Goal: Complete application form: Complete application form

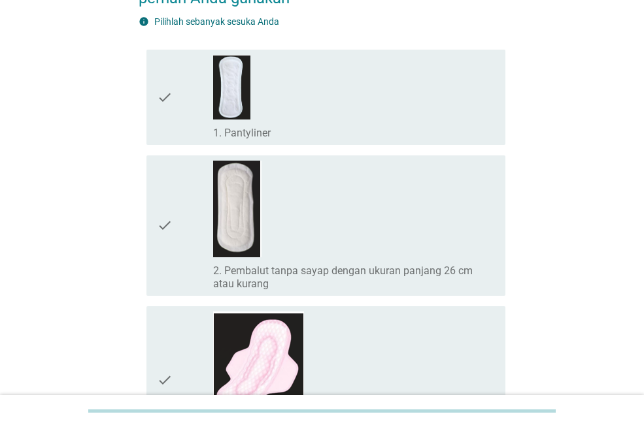
scroll to position [131, 0]
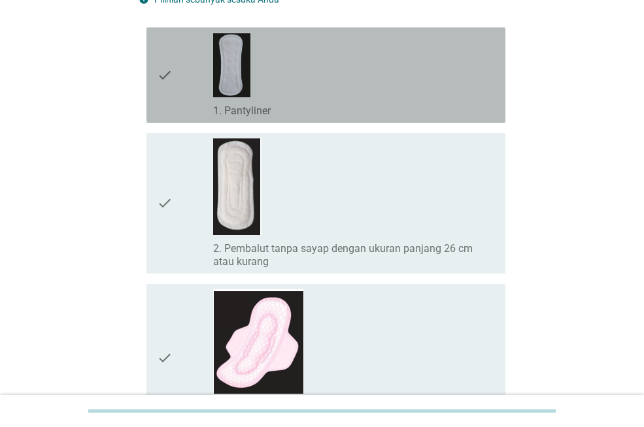
click at [166, 70] on icon "check" at bounding box center [165, 75] width 16 height 85
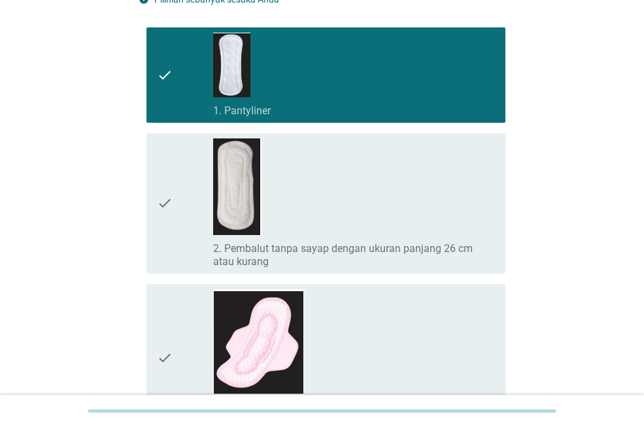
click at [172, 195] on icon "check" at bounding box center [165, 204] width 16 height 130
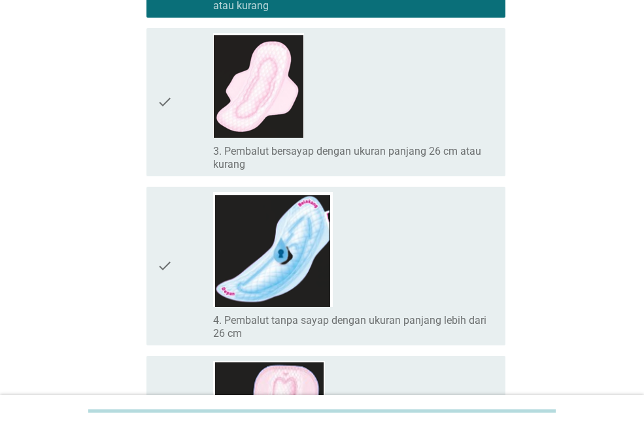
scroll to position [392, 0]
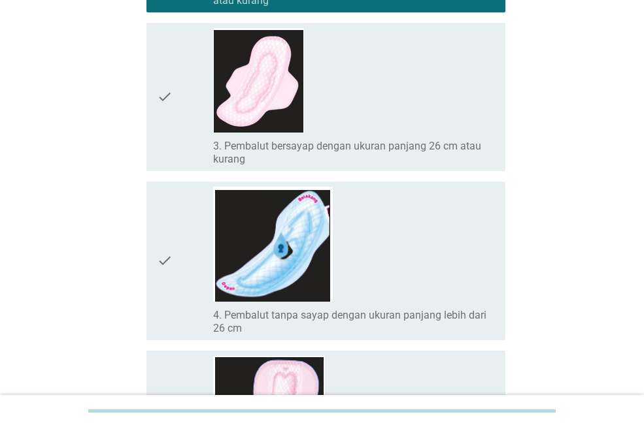
click at [163, 238] on icon "check" at bounding box center [165, 261] width 16 height 148
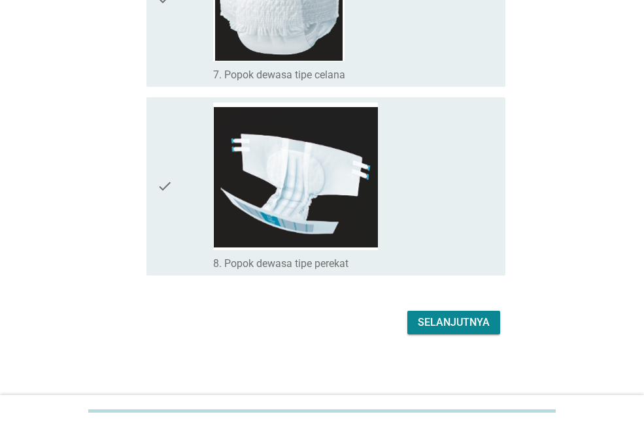
scroll to position [1177, 0]
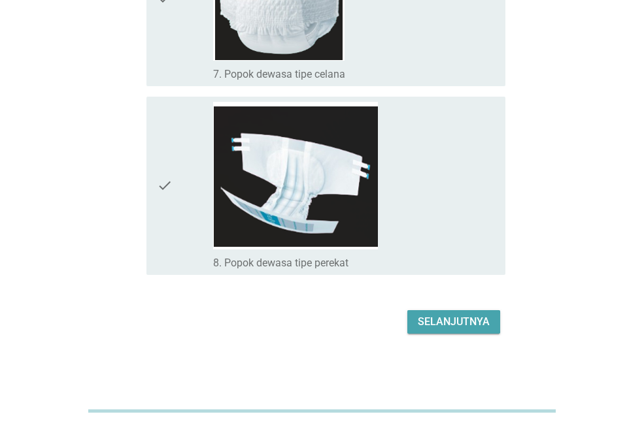
click at [445, 325] on div "Selanjutnya" at bounding box center [453, 322] width 72 height 16
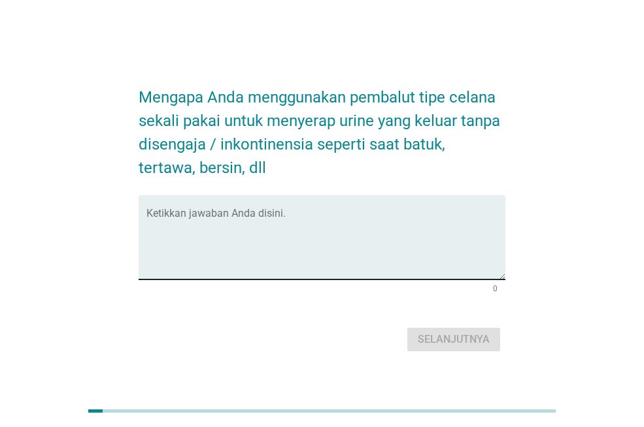
click at [237, 256] on textarea "Ketikkan jawaban Anda disini." at bounding box center [325, 245] width 359 height 69
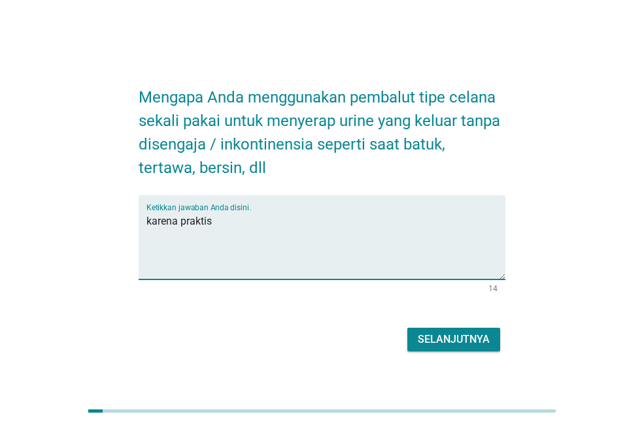
type textarea "karena praktis"
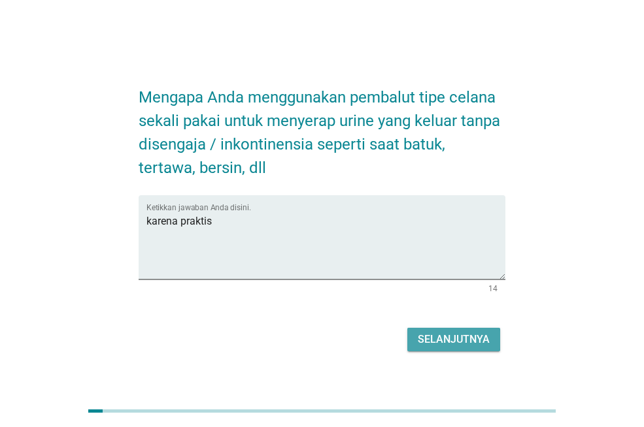
click at [439, 340] on div "Selanjutnya" at bounding box center [453, 340] width 72 height 16
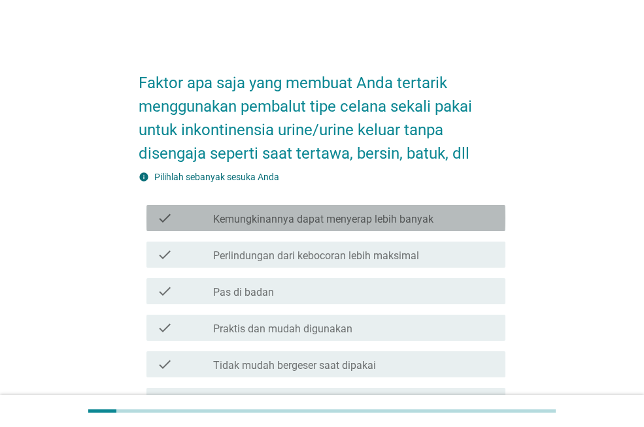
click at [347, 221] on label "Kemungkinannya dapat menyerap lebih banyak" at bounding box center [323, 219] width 220 height 13
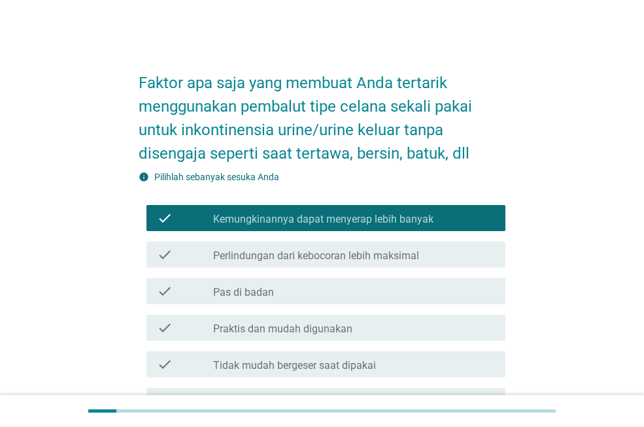
click at [279, 297] on div "check_box_outline_blank Pas di badan" at bounding box center [354, 292] width 282 height 16
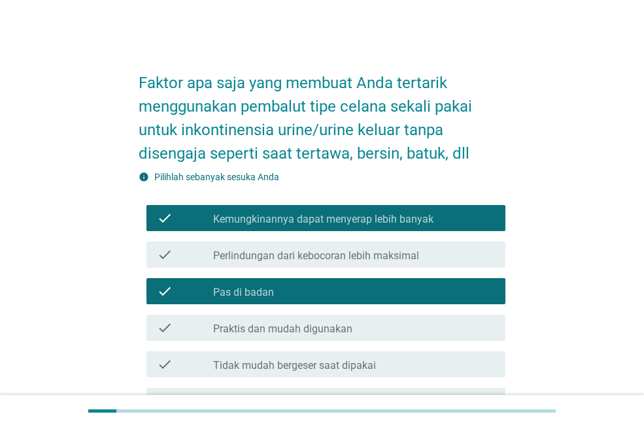
scroll to position [131, 0]
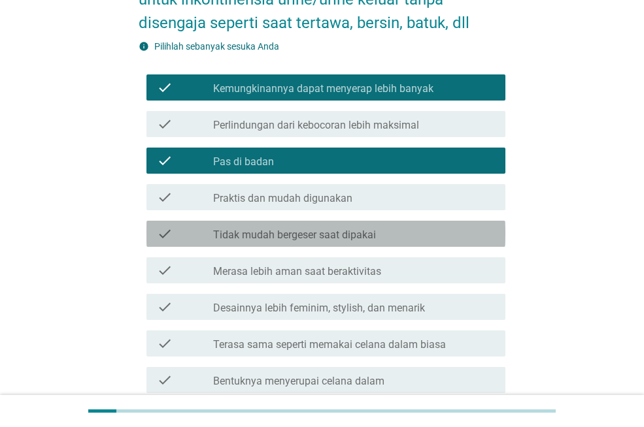
click at [278, 231] on label "Tidak mudah bergeser saat dipakai" at bounding box center [294, 235] width 163 height 13
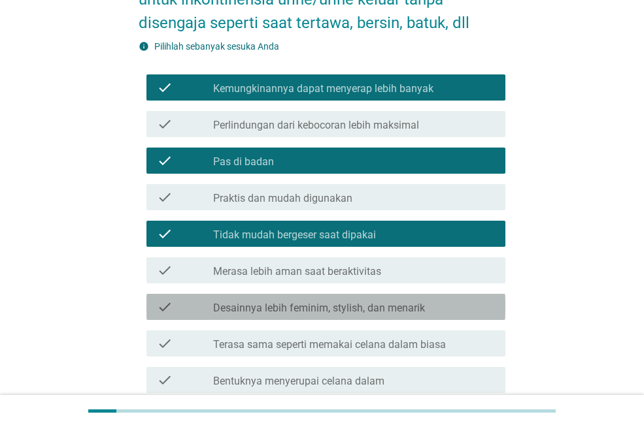
click at [278, 306] on label "Desainnya lebih feminim, stylish, dan menarik" at bounding box center [319, 308] width 212 height 13
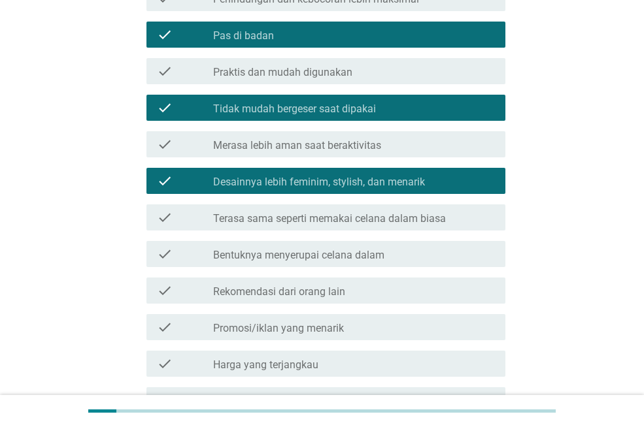
scroll to position [261, 0]
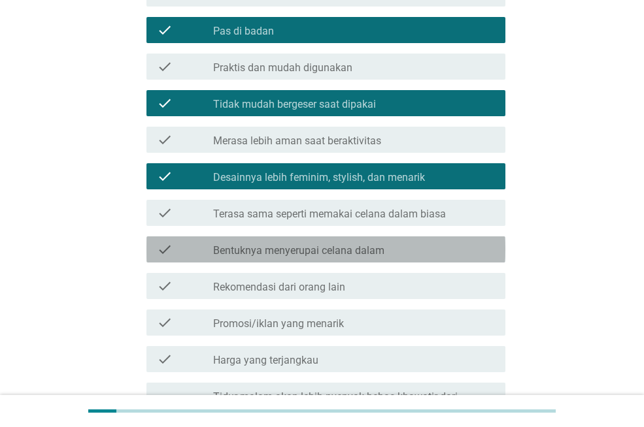
click at [270, 244] on label "Bentuknya menyerupai celana dalam" at bounding box center [298, 250] width 171 height 13
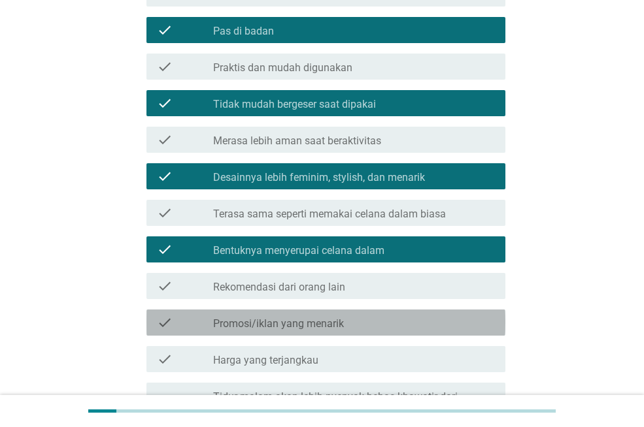
click at [257, 319] on label "Promosi/iklan yang menarik" at bounding box center [278, 324] width 131 height 13
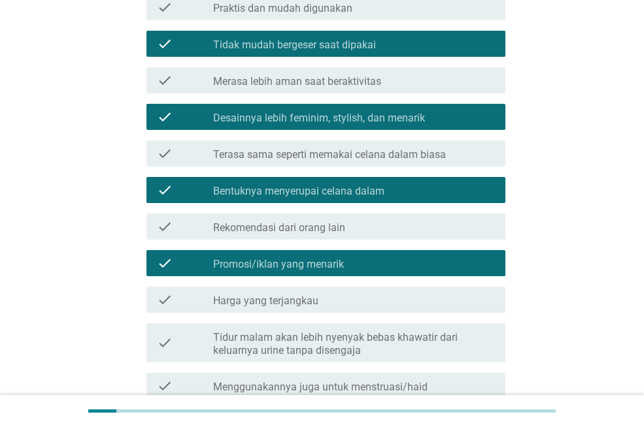
scroll to position [392, 0]
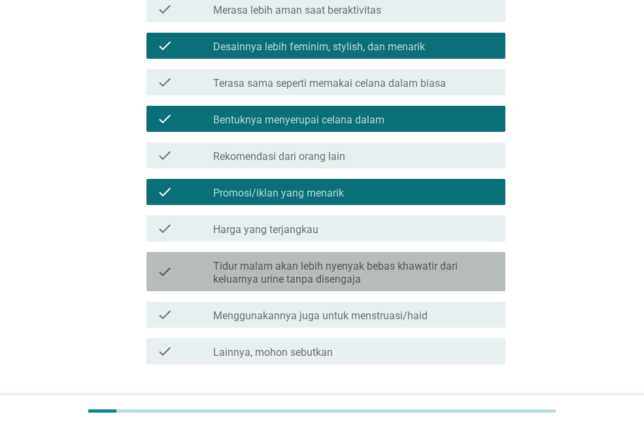
click at [265, 276] on label "Tidur malam akan lebih nyenyak bebas khawatir dari keluarnya urine tanpa diseng…" at bounding box center [354, 273] width 282 height 26
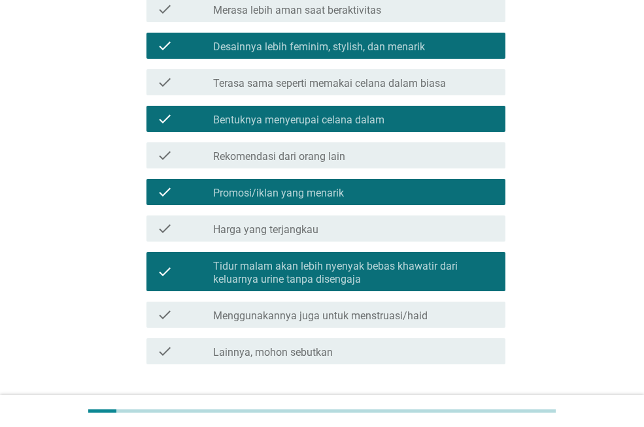
scroll to position [481, 0]
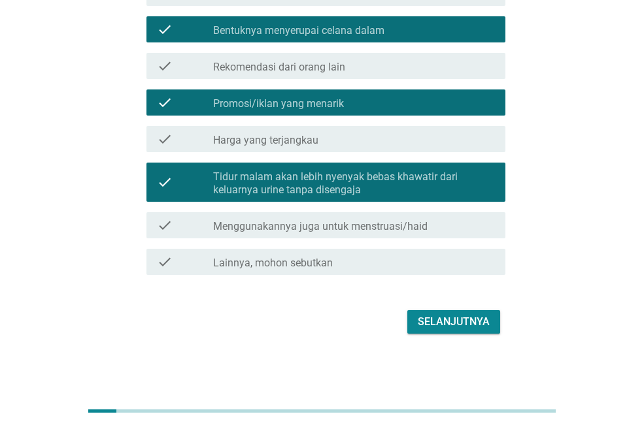
click at [285, 144] on label "Harga yang terjangkau" at bounding box center [265, 140] width 105 height 13
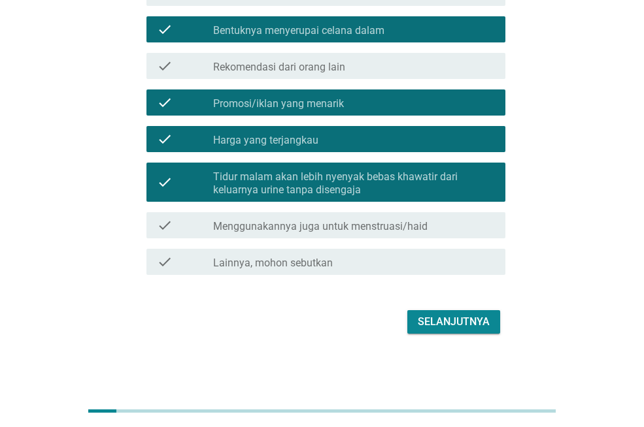
click at [492, 321] on button "Selanjutnya" at bounding box center [453, 322] width 93 height 24
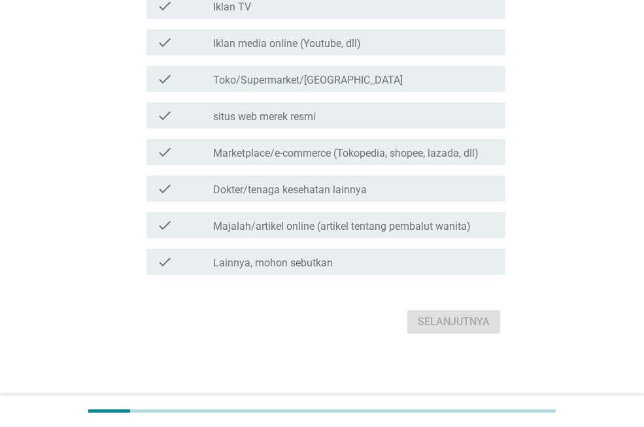
scroll to position [0, 0]
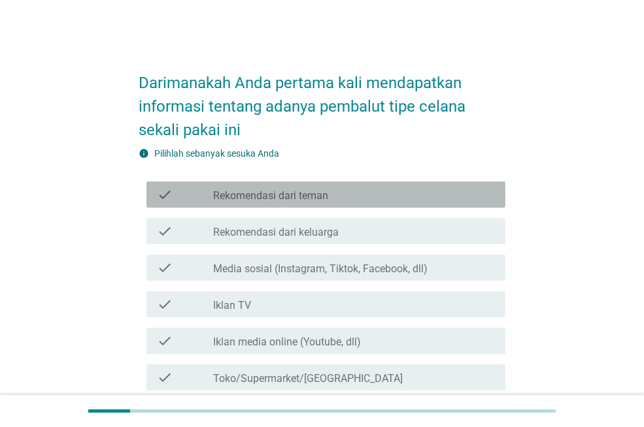
click at [242, 192] on label "Rekomendasi dari teman" at bounding box center [270, 195] width 115 height 13
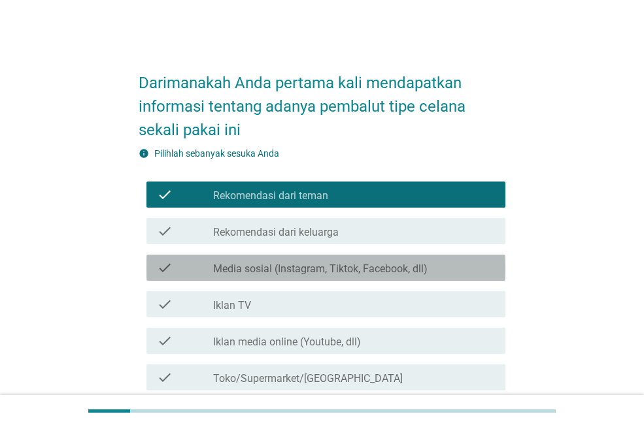
click at [251, 267] on label "Media sosial (Instagram, Tiktok, Facebook, dll)" at bounding box center [320, 269] width 214 height 13
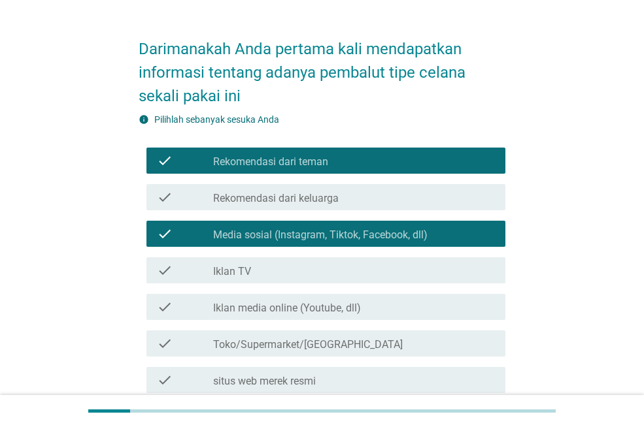
scroll to position [65, 0]
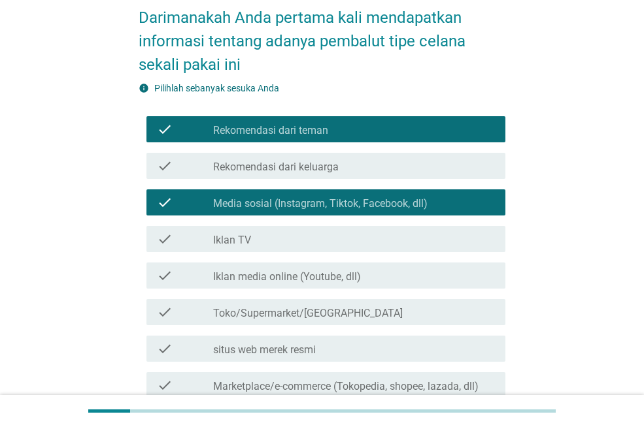
click at [236, 267] on div "check check_box_outline_blank Iklan media online (Youtube, dll)" at bounding box center [325, 276] width 359 height 26
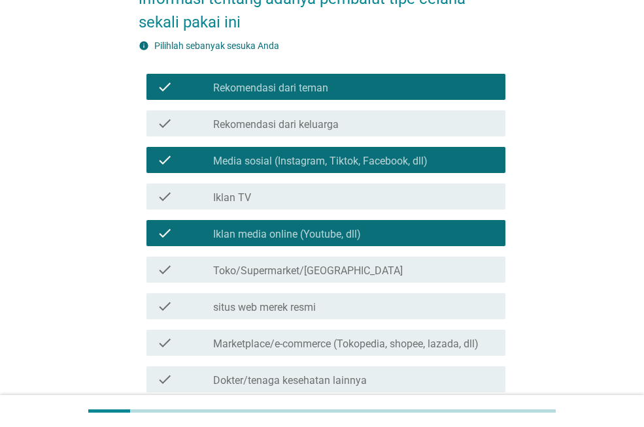
scroll to position [131, 0]
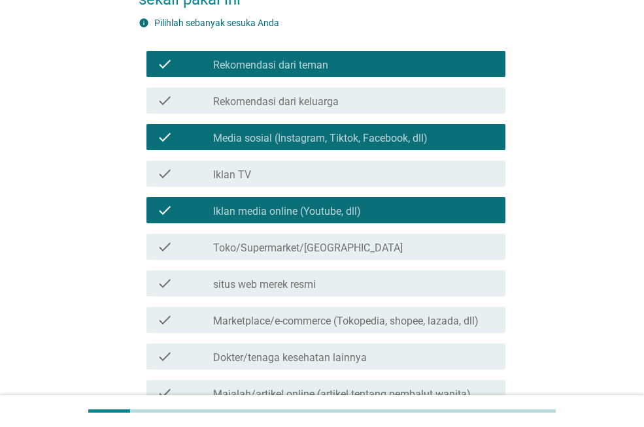
click at [242, 282] on label "situs web merek resmi" at bounding box center [264, 284] width 103 height 13
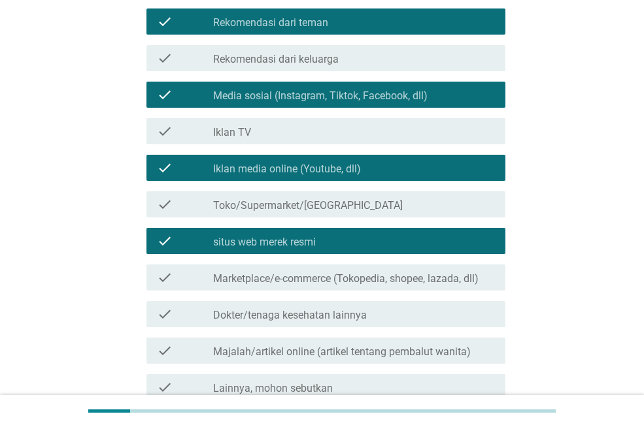
scroll to position [196, 0]
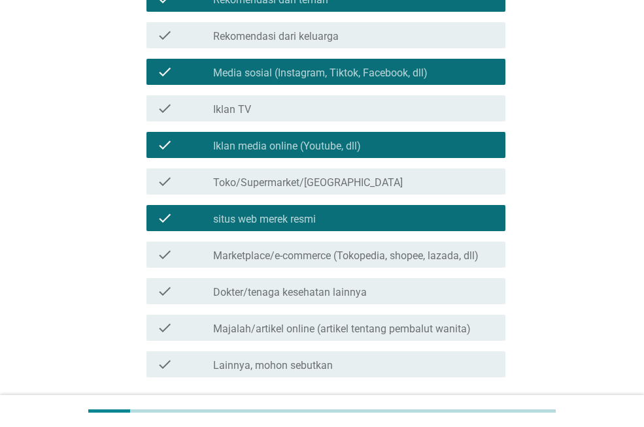
click at [244, 295] on label "Dokter/tenaga kesehatan lainnya" at bounding box center [290, 292] width 154 height 13
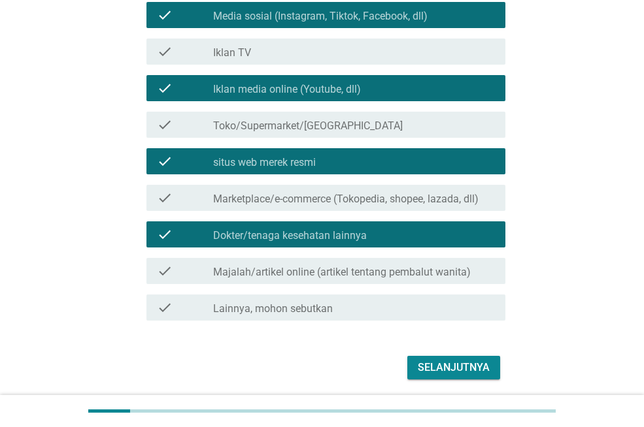
scroll to position [299, 0]
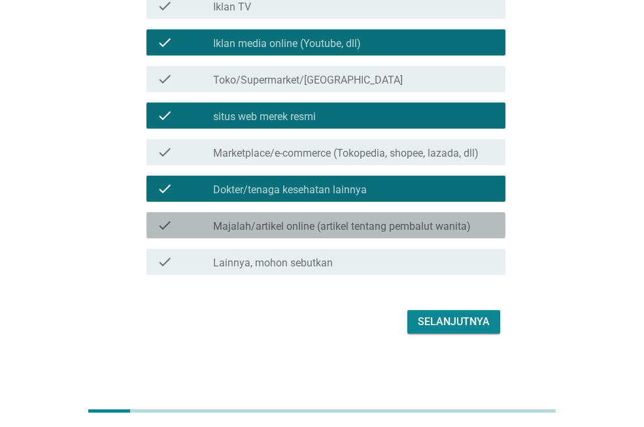
click at [308, 228] on label "Majalah/artikel online (artikel tentang pembalut wanita)" at bounding box center [341, 226] width 257 height 13
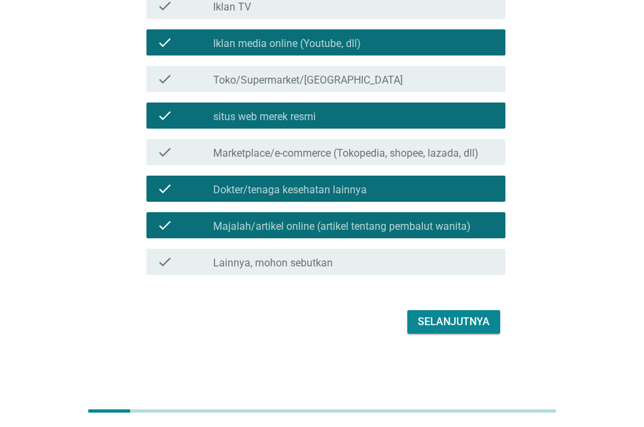
click at [448, 330] on button "Selanjutnya" at bounding box center [453, 322] width 93 height 24
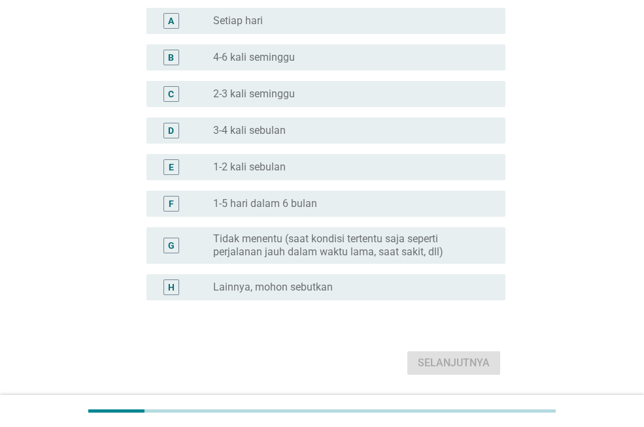
scroll to position [196, 0]
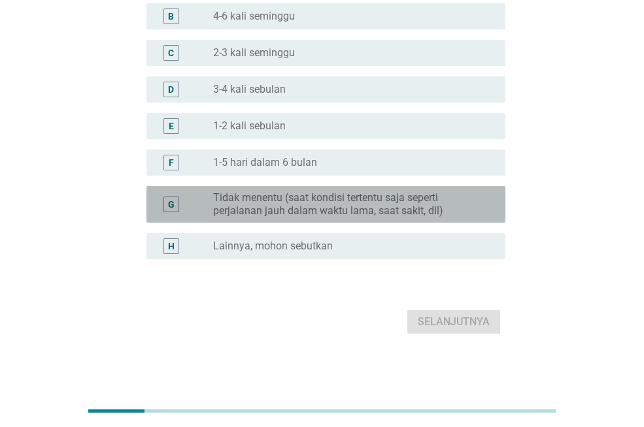
click at [272, 206] on label "Tidak menentu (saat kondisi tertentu saja seperti perjalanan jauh dalam waktu l…" at bounding box center [348, 204] width 271 height 26
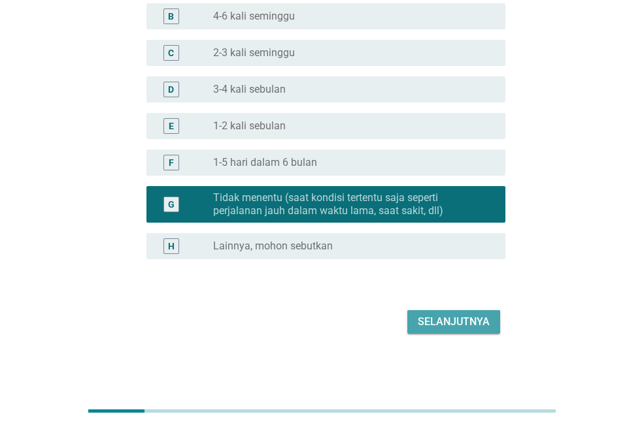
click at [480, 322] on div "Selanjutnya" at bounding box center [453, 322] width 72 height 16
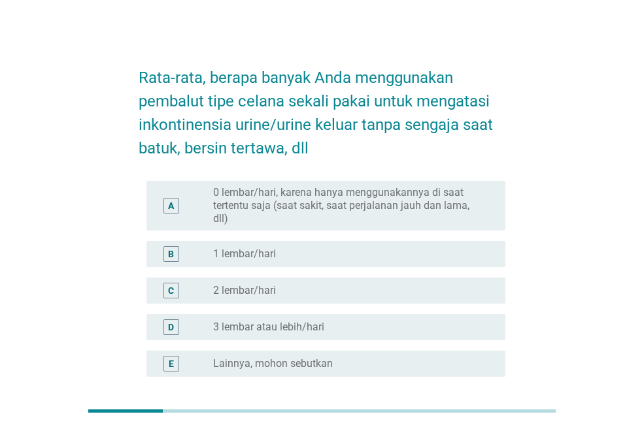
scroll to position [0, 0]
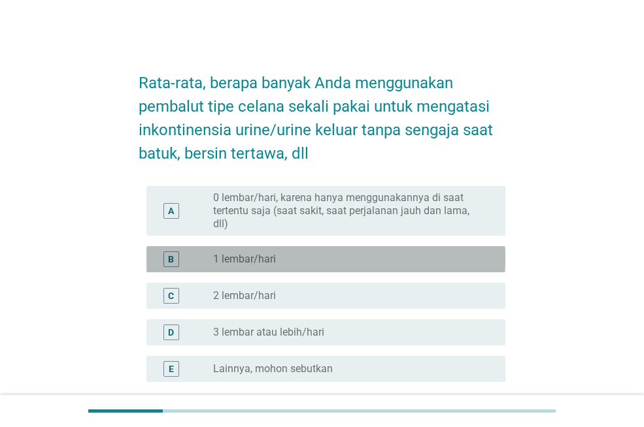
click at [250, 265] on label "1 lembar/hari" at bounding box center [244, 259] width 63 height 13
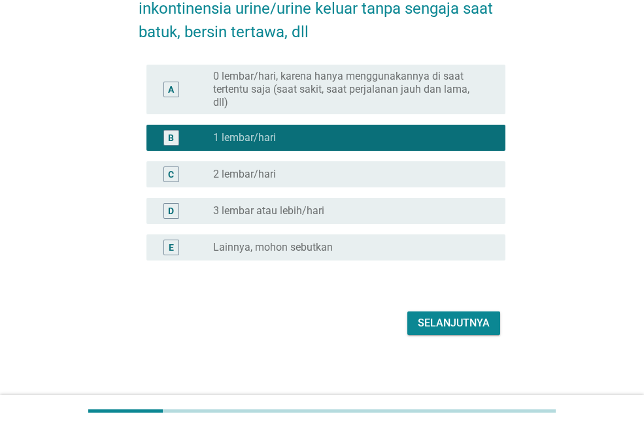
scroll to position [123, 0]
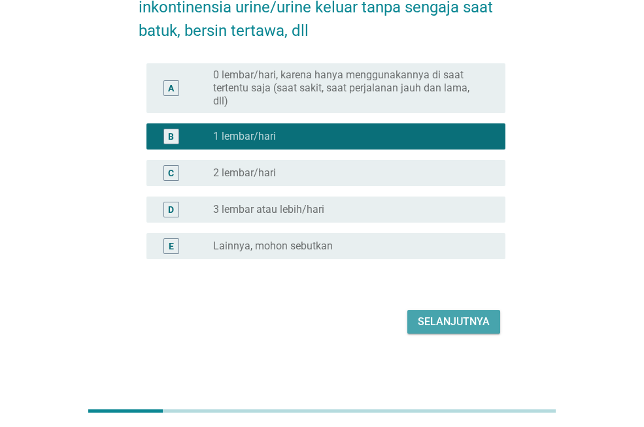
click at [453, 329] on div "Selanjutnya" at bounding box center [453, 322] width 72 height 16
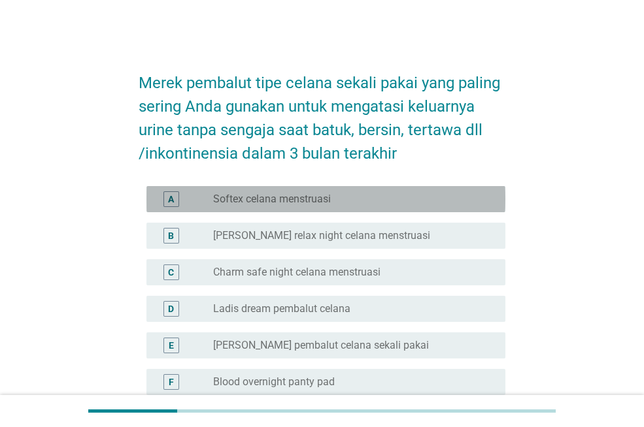
click at [229, 197] on label "Softex celana menstruasi" at bounding box center [272, 199] width 118 height 13
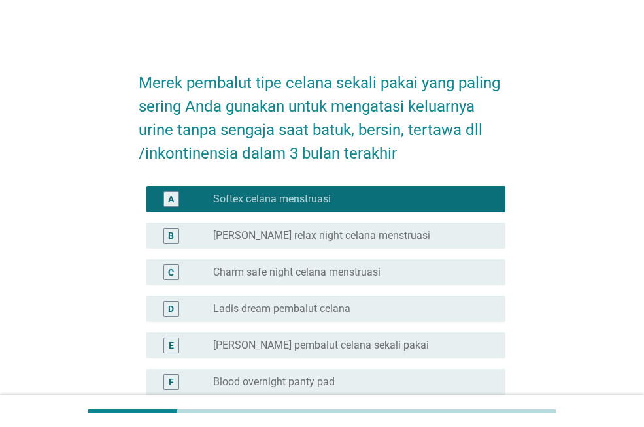
click at [235, 267] on label "Charm safe night celana menstruasi" at bounding box center [296, 272] width 167 height 13
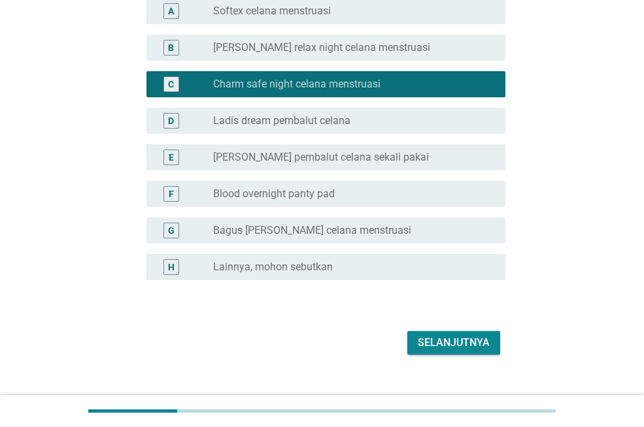
scroll to position [209, 0]
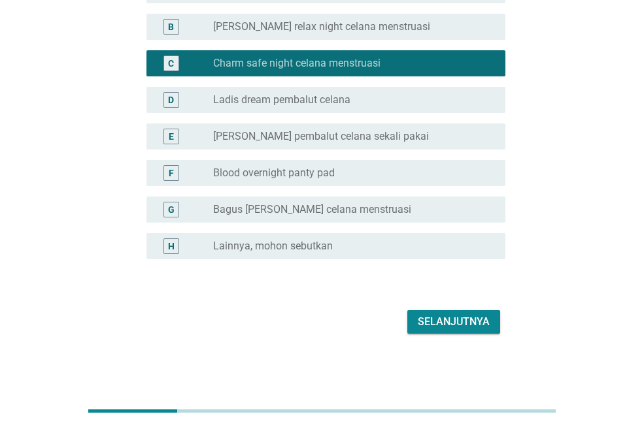
click at [444, 316] on div "Selanjutnya" at bounding box center [453, 322] width 72 height 16
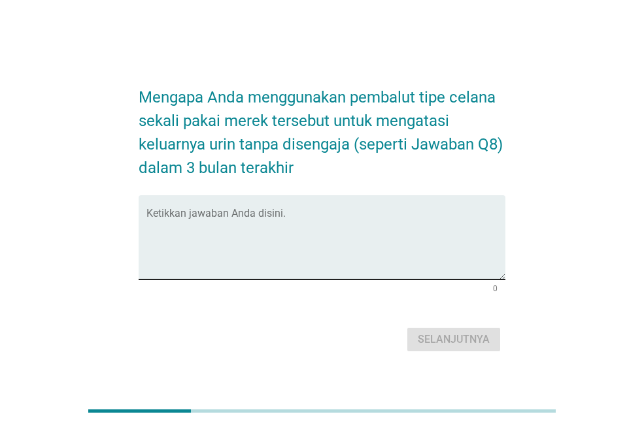
click at [312, 273] on textarea "Ketikkan jawaban Anda disini." at bounding box center [325, 245] width 359 height 69
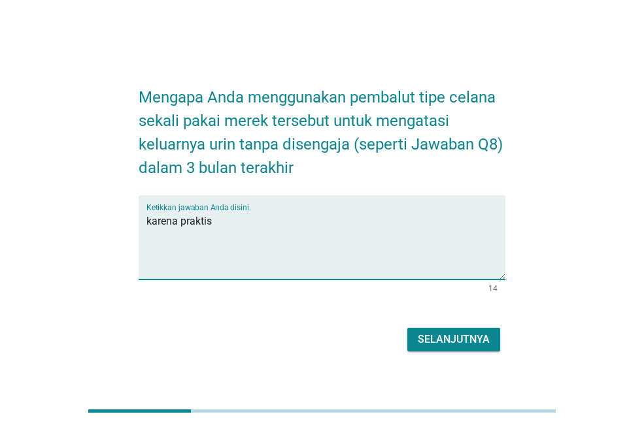
type textarea "karena praktis"
click at [441, 337] on div "Selanjutnya" at bounding box center [453, 340] width 72 height 16
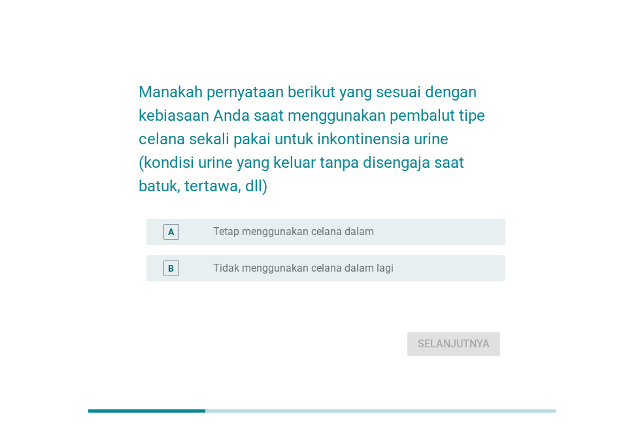
click at [329, 240] on div "A radio_button_unchecked Tetap menggunakan celana dalam" at bounding box center [325, 232] width 359 height 26
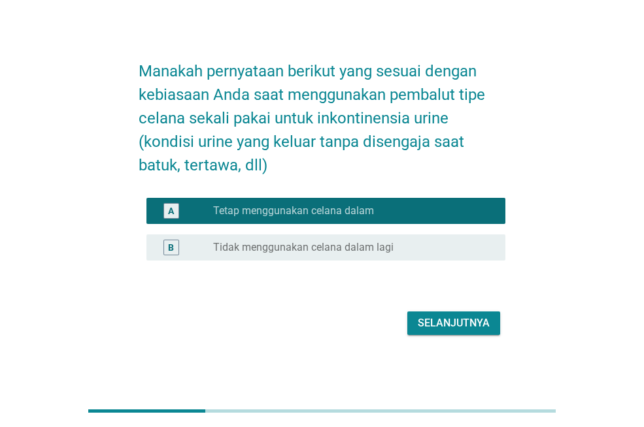
scroll to position [32, 0]
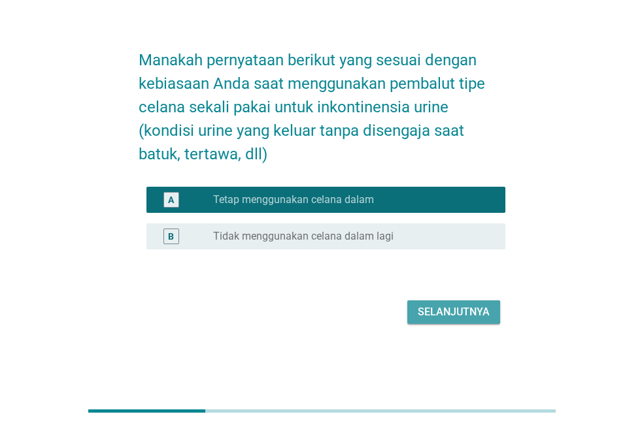
click at [477, 314] on div "Selanjutnya" at bounding box center [453, 312] width 72 height 16
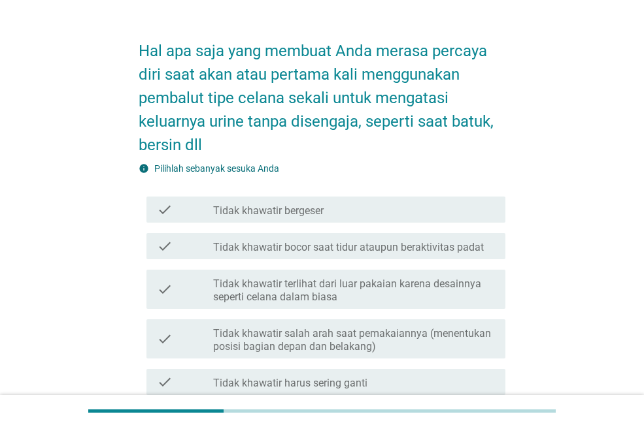
scroll to position [0, 0]
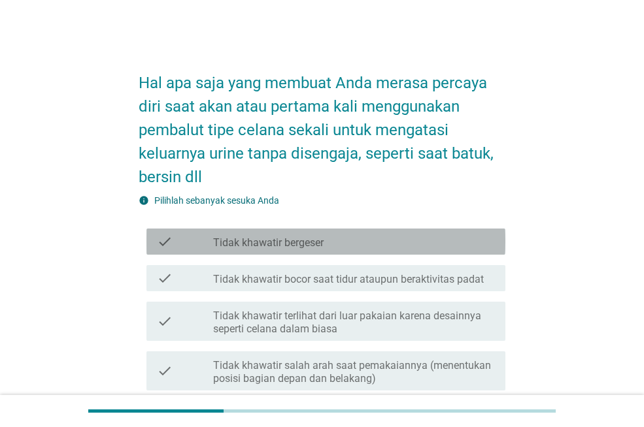
click at [289, 235] on div "check_box_outline_blank Tidak khawatir bergeser" at bounding box center [354, 242] width 282 height 16
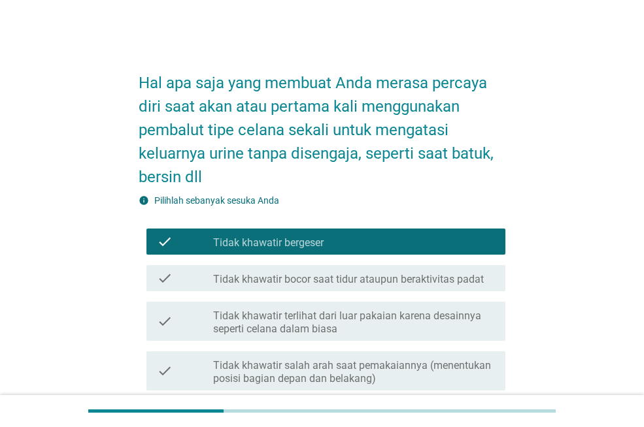
click at [300, 316] on label "Tidak khawatir terlihat dari luar pakaian karena desainnya seperti celana dalam…" at bounding box center [354, 323] width 282 height 26
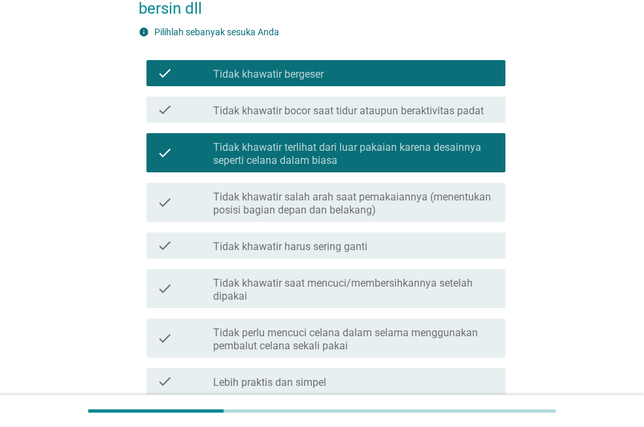
scroll to position [196, 0]
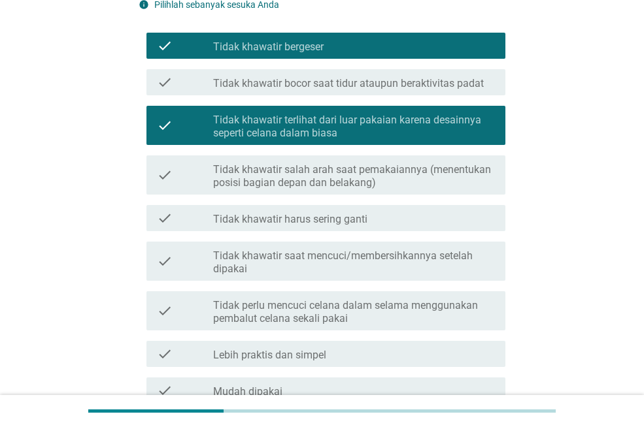
click at [263, 224] on label "Tidak khawatir harus sering ganti" at bounding box center [290, 219] width 154 height 13
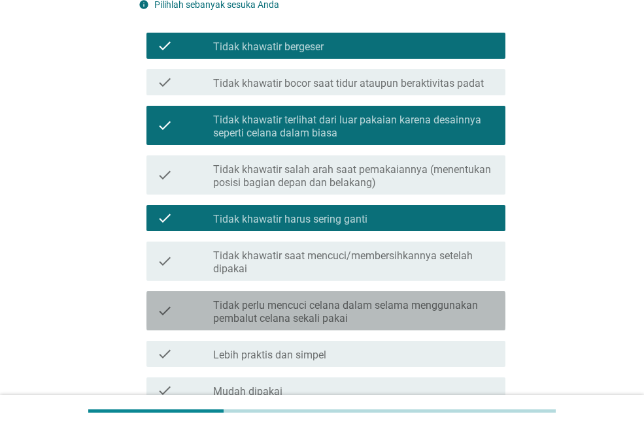
click at [274, 314] on label "Tidak perlu mencuci celana dalam selama menggunakan pembalut celana sekali pakai" at bounding box center [354, 312] width 282 height 26
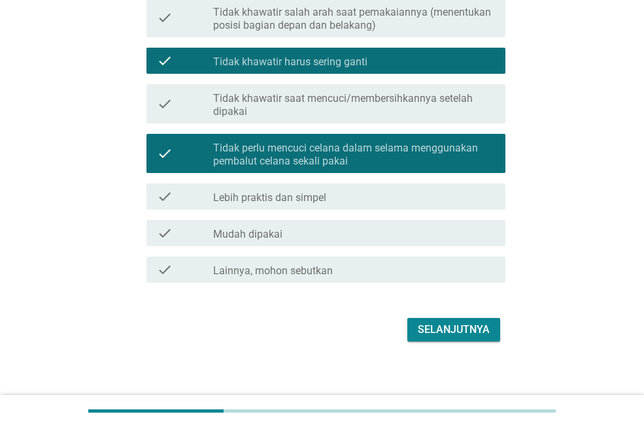
scroll to position [361, 0]
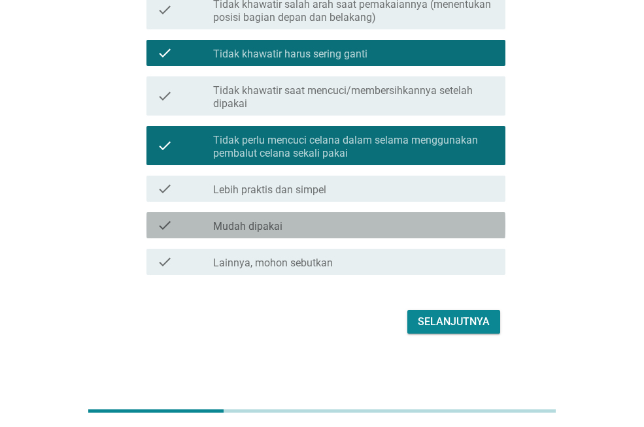
click at [263, 234] on div "check check_box_outline_blank Mudah dipakai" at bounding box center [325, 225] width 359 height 26
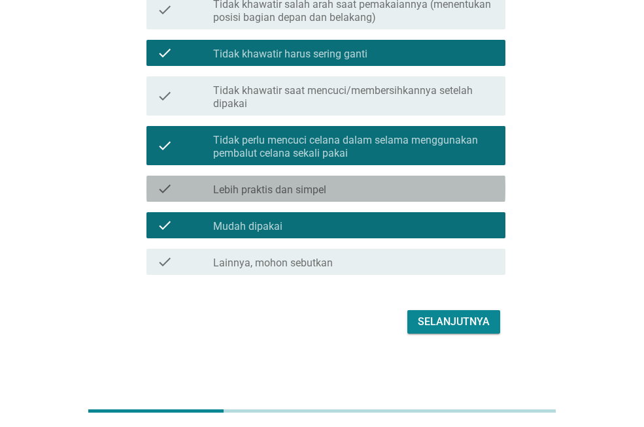
click at [278, 193] on label "Lebih praktis dan simpel" at bounding box center [269, 190] width 113 height 13
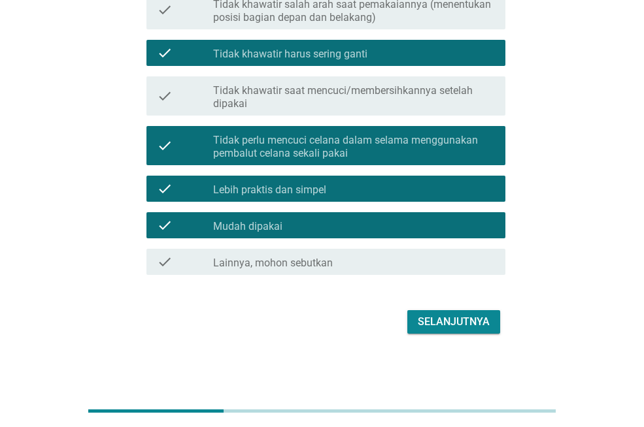
click at [445, 323] on div "Selanjutnya" at bounding box center [453, 322] width 72 height 16
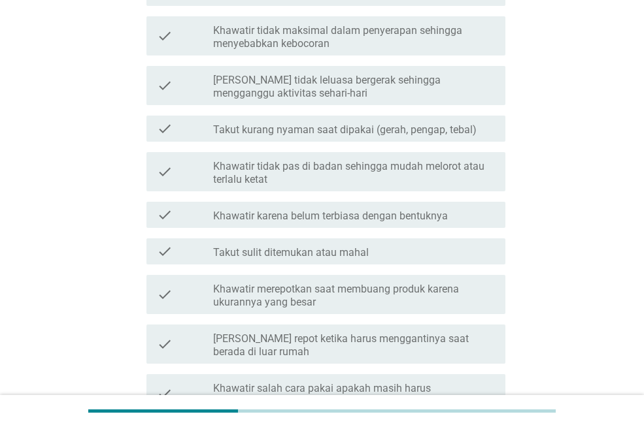
scroll to position [0, 0]
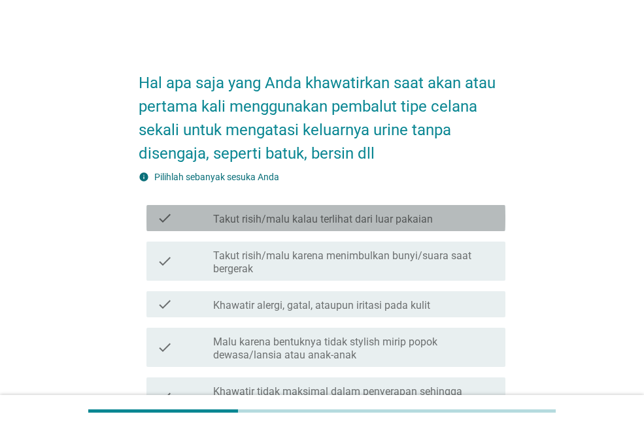
click at [285, 217] on label "Takut risih/malu kalau terlihat dari luar pakaian" at bounding box center [323, 219] width 220 height 13
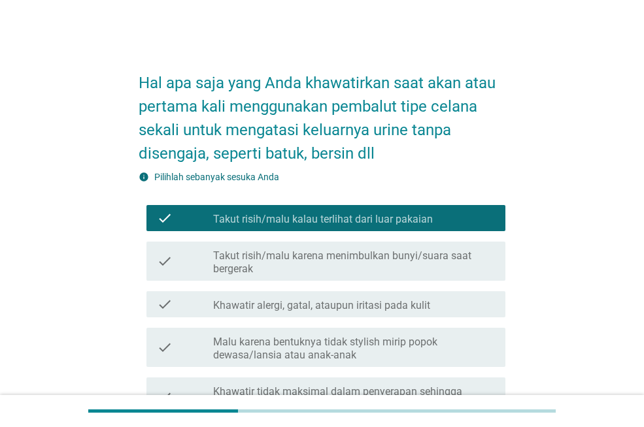
click at [265, 311] on label "Khawatir alergi, gatal, ataupun iritasi pada kulit" at bounding box center [321, 305] width 217 height 13
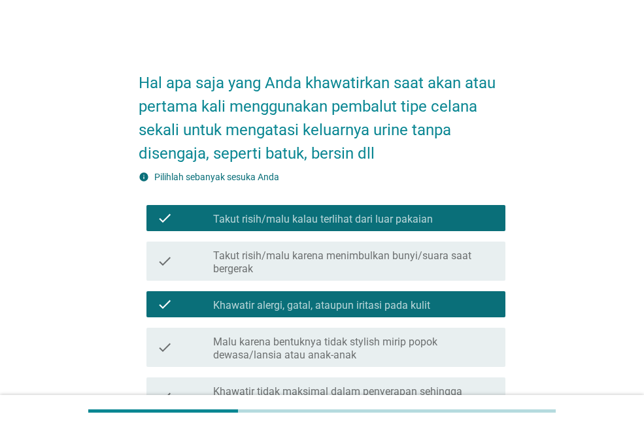
scroll to position [131, 0]
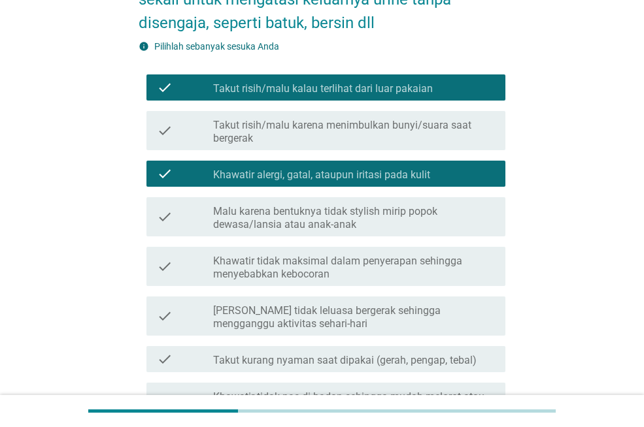
click at [255, 266] on label "Khawatir tidak maksimal dalam penyerapan sehingga menyebabkan kebocoran" at bounding box center [354, 268] width 282 height 26
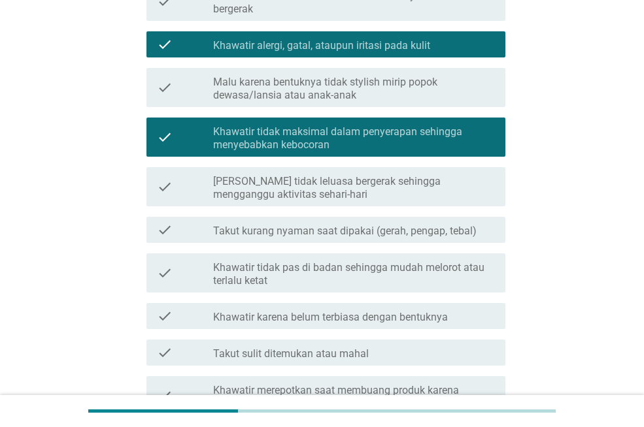
scroll to position [261, 0]
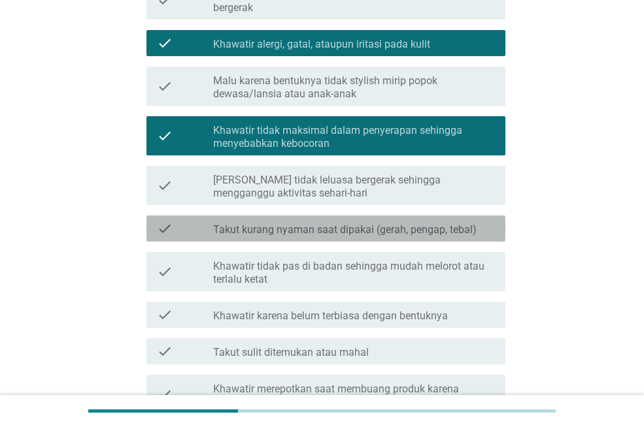
click at [264, 233] on label "Takut kurang nyaman saat dipakai (gerah, pengap, tebal)" at bounding box center [344, 229] width 263 height 13
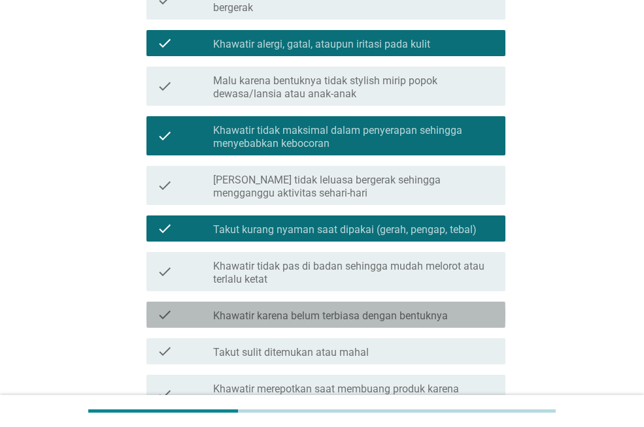
click at [248, 317] on label "Khawatir karena belum terbiasa dengan bentuknya" at bounding box center [330, 316] width 235 height 13
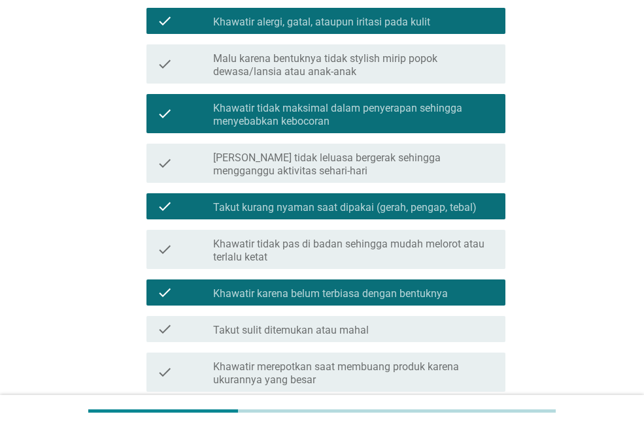
scroll to position [457, 0]
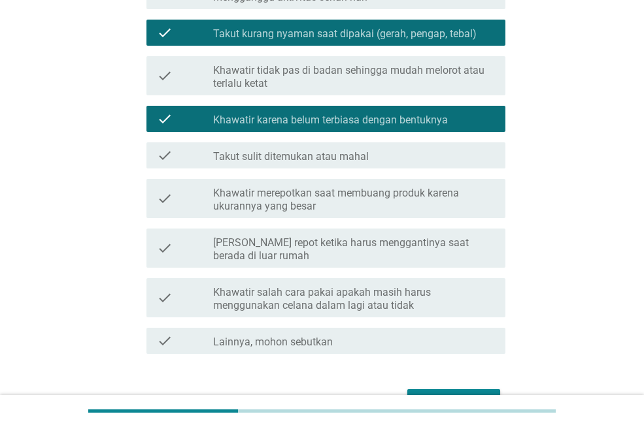
click at [241, 210] on label "Khawatir merepotkan saat membuang produk karena ukurannya yang besar" at bounding box center [354, 200] width 282 height 26
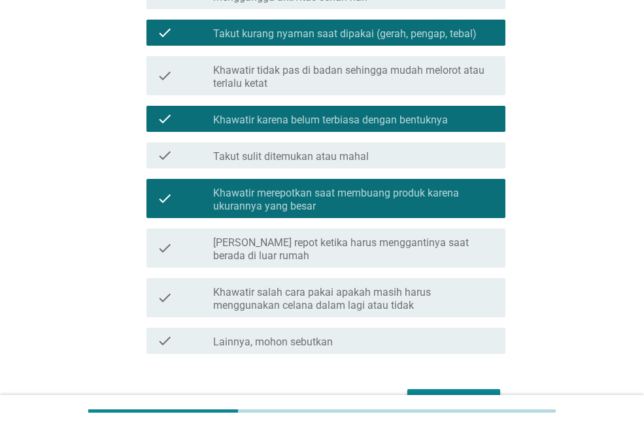
click at [249, 291] on label "Khawatir salah cara pakai apakah masih harus menggunakan celana dalam lagi atau…" at bounding box center [354, 299] width 282 height 26
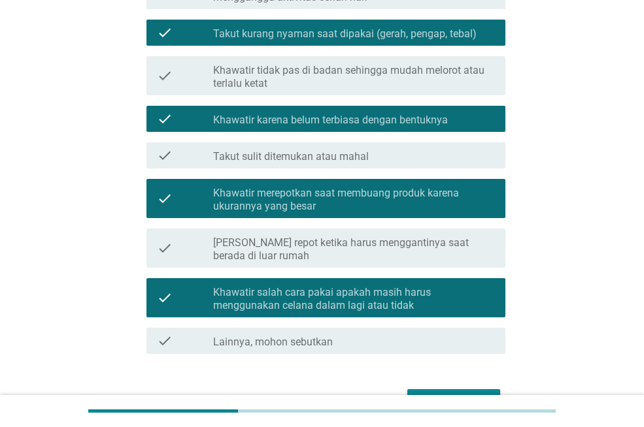
click at [272, 246] on label "[PERSON_NAME] repot ketika harus menggantinya saat berada di luar rumah" at bounding box center [354, 249] width 282 height 26
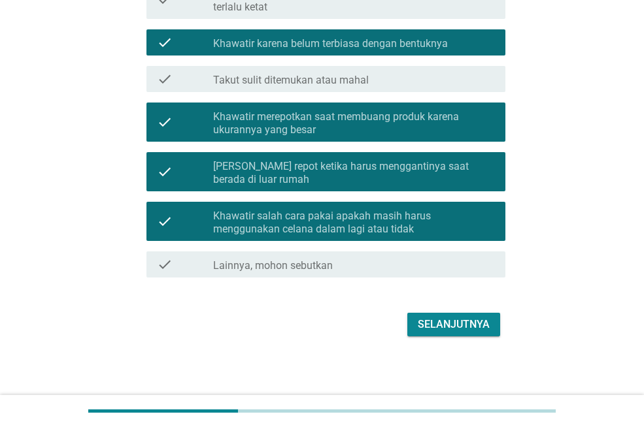
scroll to position [536, 0]
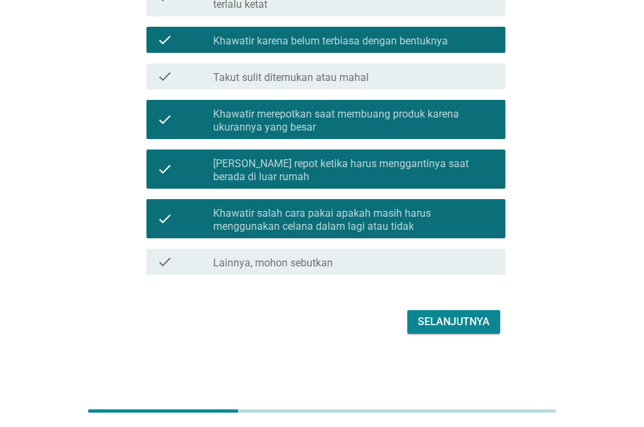
click at [444, 324] on div "Selanjutnya" at bounding box center [453, 322] width 72 height 16
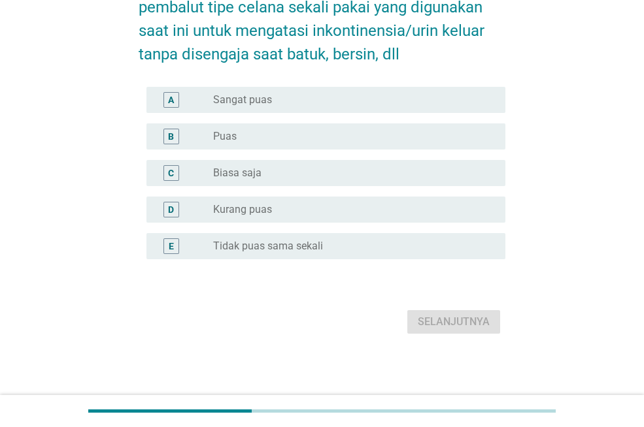
scroll to position [0, 0]
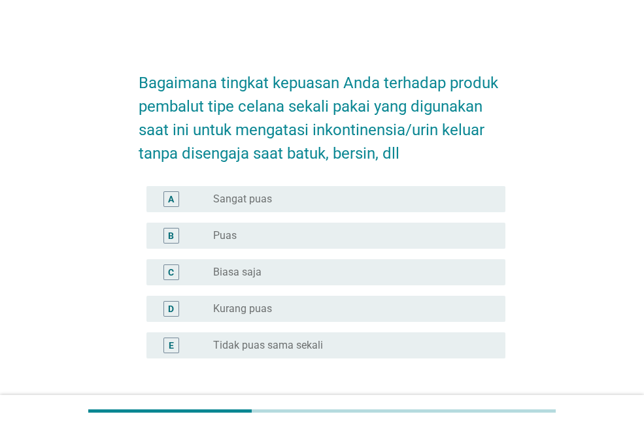
click at [233, 233] on label "Puas" at bounding box center [225, 235] width 24 height 13
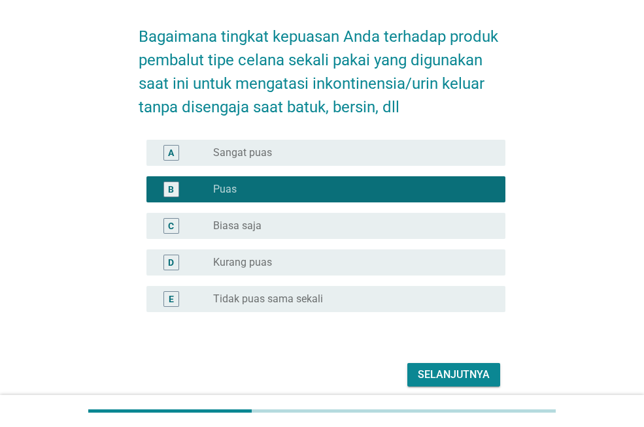
scroll to position [99, 0]
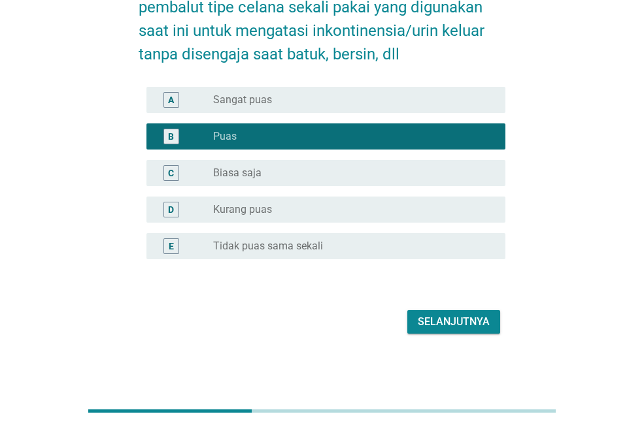
click at [448, 326] on div "Selanjutnya" at bounding box center [453, 322] width 72 height 16
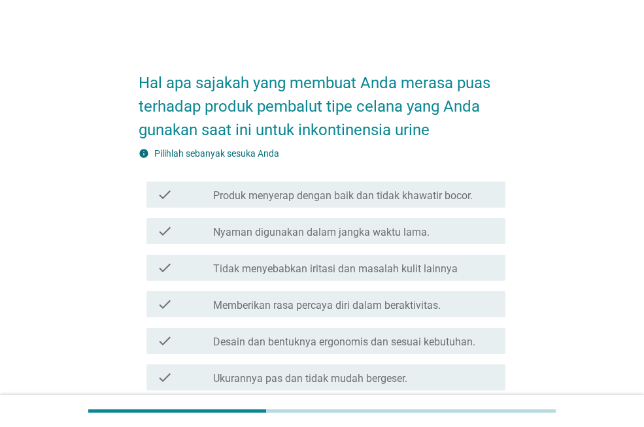
click at [321, 199] on label "Produk menyerap dengan baik dan tidak khawatir bocor." at bounding box center [342, 195] width 259 height 13
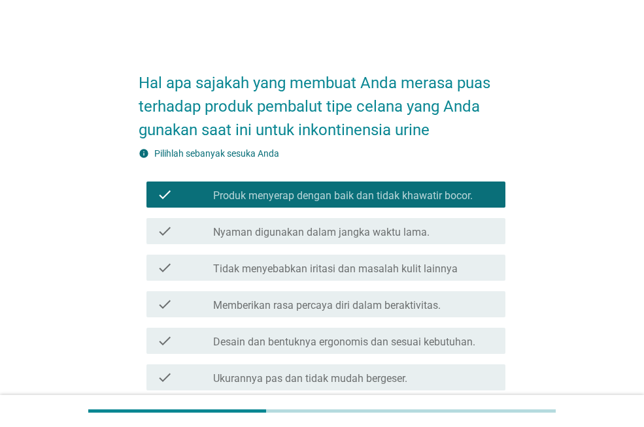
click at [287, 284] on div "check check_box_outline_blank Tidak menyebabkan iritasi dan masalah kulit lainn…" at bounding box center [322, 268] width 367 height 37
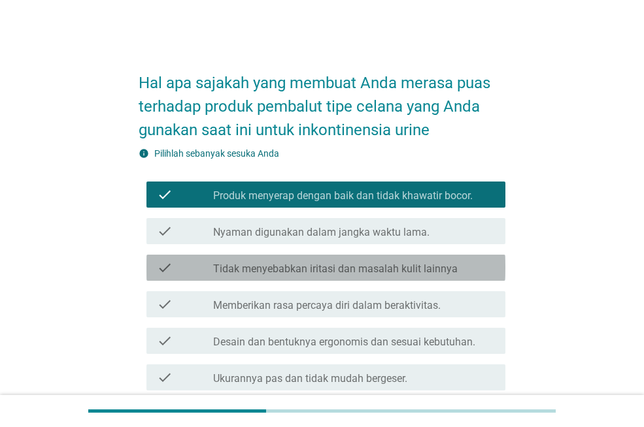
click at [292, 267] on label "Tidak menyebabkan iritasi dan masalah kulit lainnya" at bounding box center [335, 269] width 244 height 13
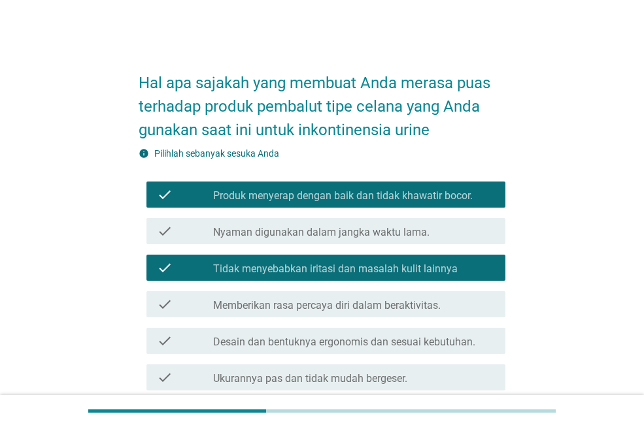
click at [263, 340] on label "Desain dan bentuknya ergonomis dan sesuai kebutuhan." at bounding box center [344, 342] width 262 height 13
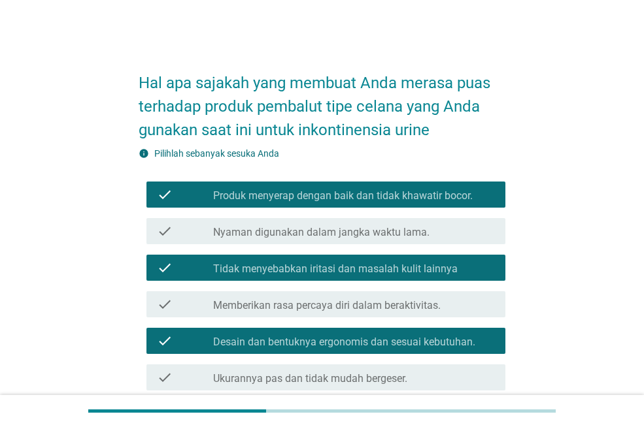
scroll to position [261, 0]
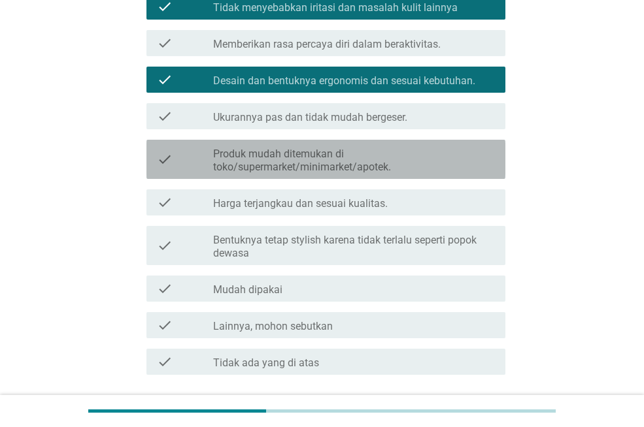
click at [250, 154] on label "Produk mudah ditemukan di toko/supermarket/minimarket/apotek." at bounding box center [354, 161] width 282 height 26
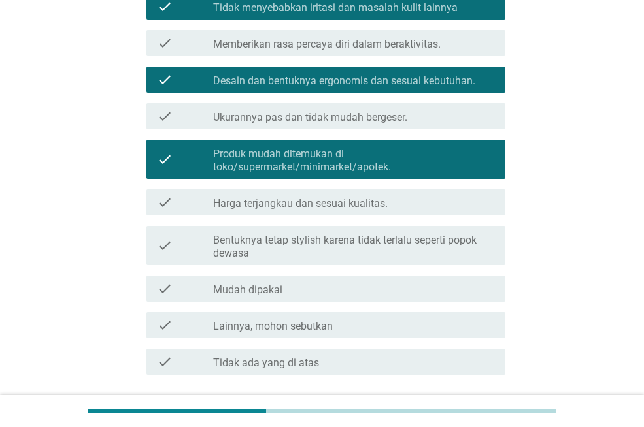
click at [250, 246] on label "Bentuknya tetap stylish karena tidak terlalu seperti popok dewasa" at bounding box center [354, 247] width 282 height 26
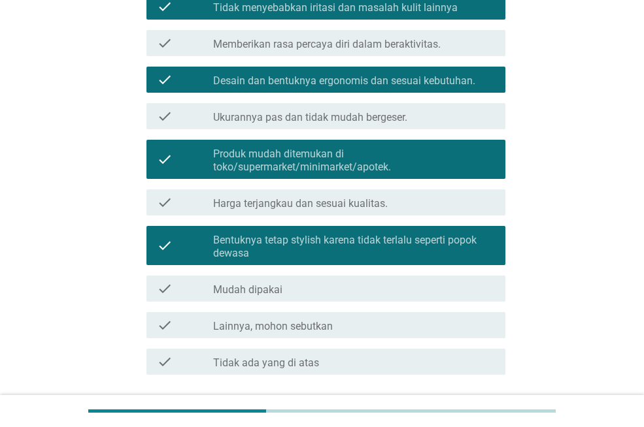
click at [263, 293] on label "Mudah dipakai" at bounding box center [247, 290] width 69 height 13
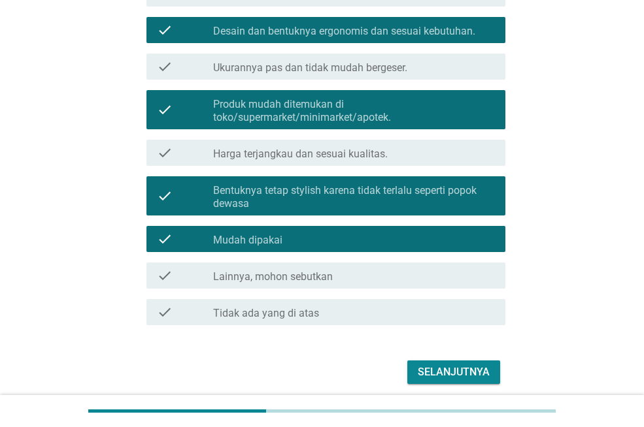
scroll to position [361, 0]
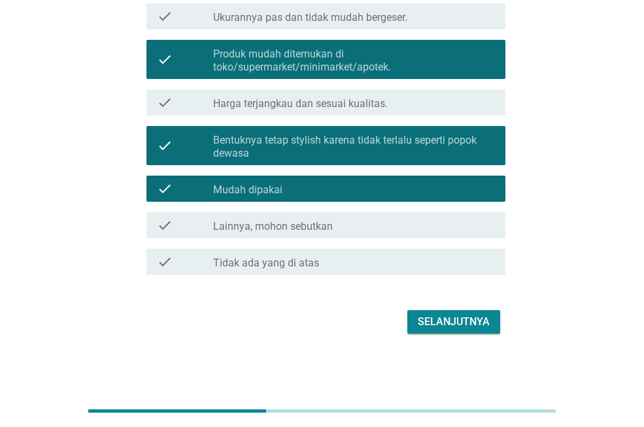
click at [431, 325] on div "Selanjutnya" at bounding box center [453, 322] width 72 height 16
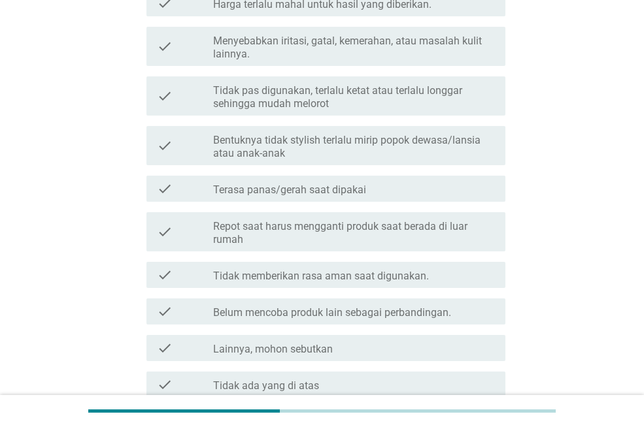
scroll to position [0, 0]
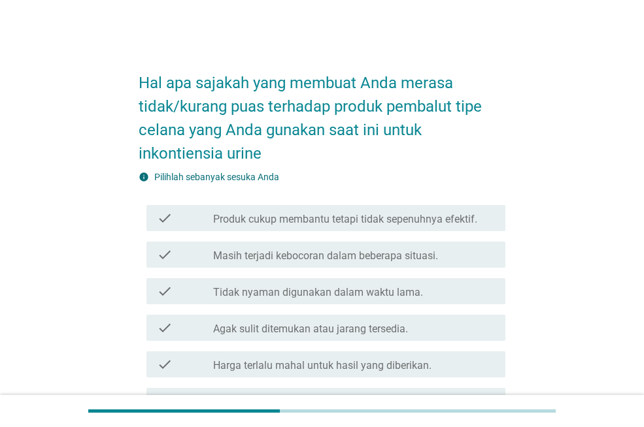
click at [319, 218] on label "Produk cukup membantu tetapi tidak sepenuhnya efektif." at bounding box center [345, 219] width 264 height 13
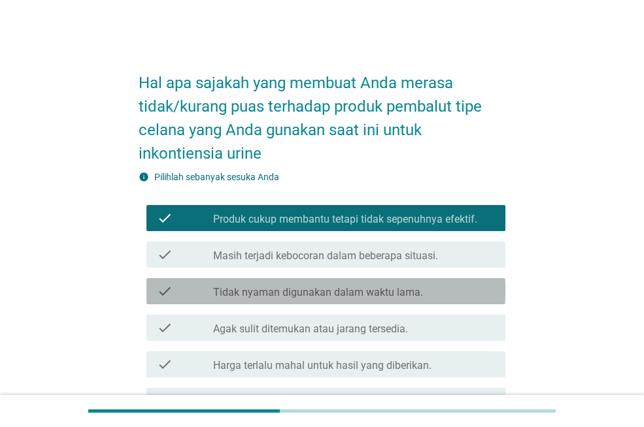
click at [259, 286] on label "Tidak nyaman digunakan dalam waktu lama." at bounding box center [318, 292] width 210 height 13
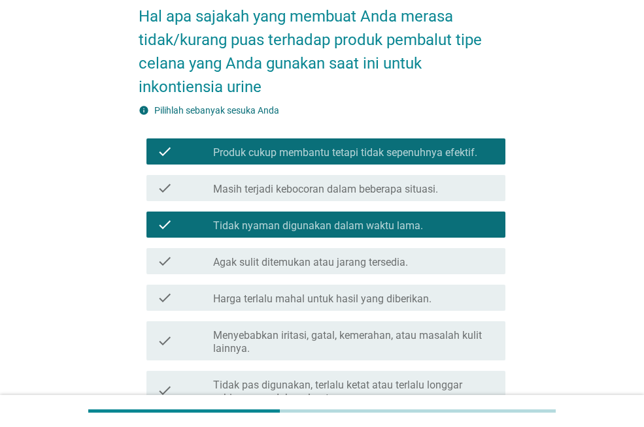
scroll to position [65, 0]
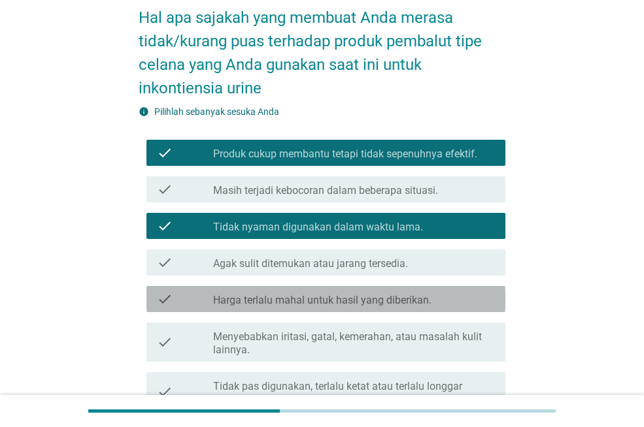
click at [246, 297] on label "Harga terlalu mahal untuk hasil yang diberikan." at bounding box center [322, 300] width 218 height 13
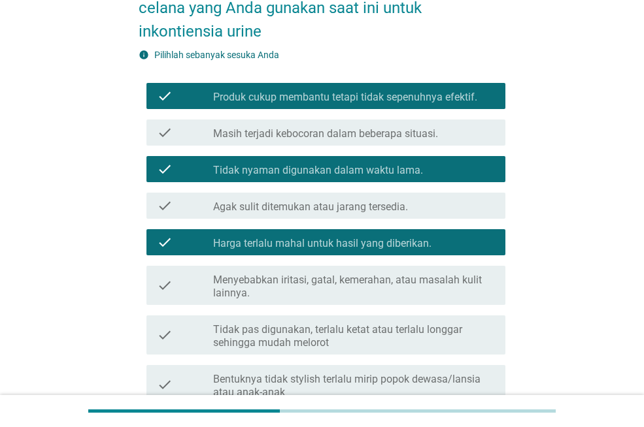
scroll to position [196, 0]
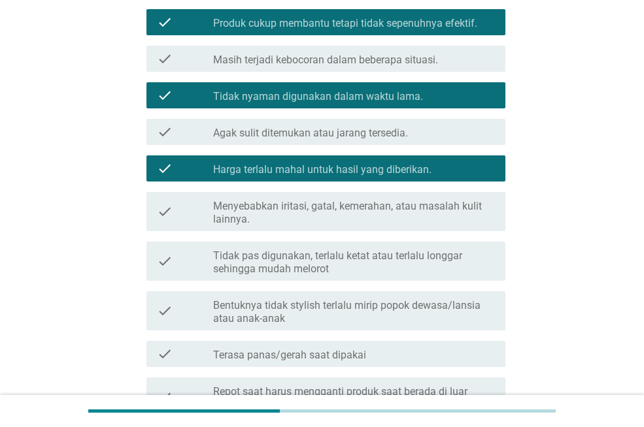
click at [263, 253] on label "Tidak pas digunakan, terlalu ketat atau terlalu longgar sehingga mudah melorot" at bounding box center [354, 263] width 282 height 26
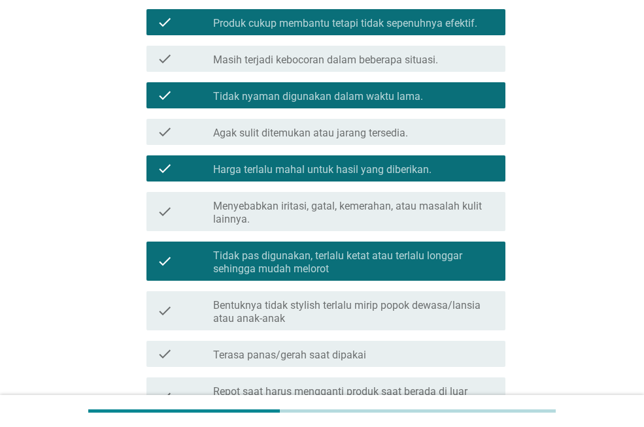
click at [259, 336] on div "check check_box_outline_blank Terasa panas/gerah saat dipakai" at bounding box center [322, 354] width 367 height 37
click at [284, 347] on div "check_box_outline_blank Terasa panas/gerah saat dipakai" at bounding box center [354, 354] width 282 height 16
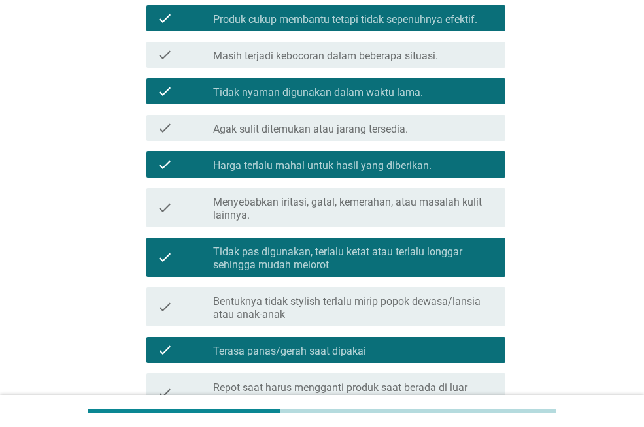
scroll to position [327, 0]
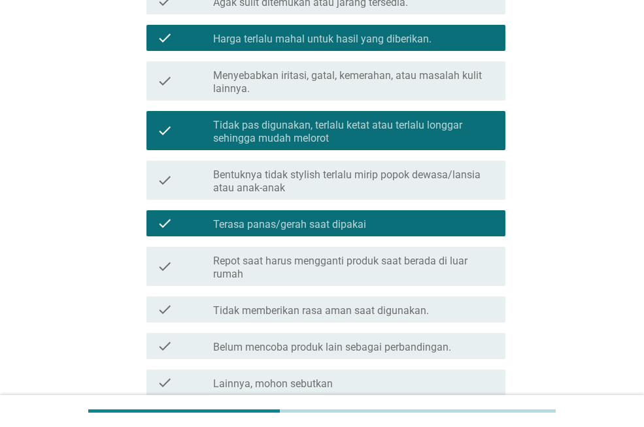
click at [291, 310] on label "Tidak memberikan rasa aman saat digunakan." at bounding box center [321, 310] width 216 height 13
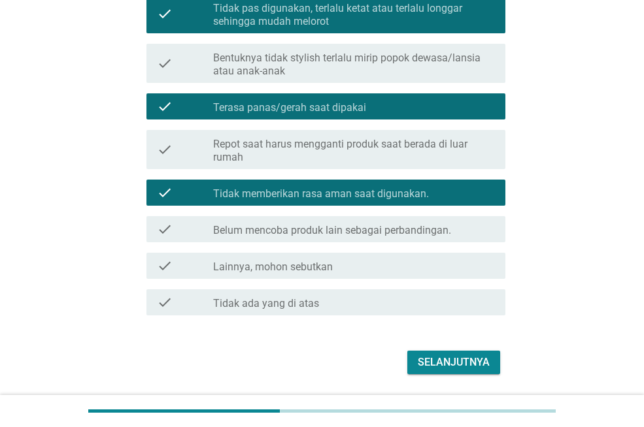
scroll to position [457, 0]
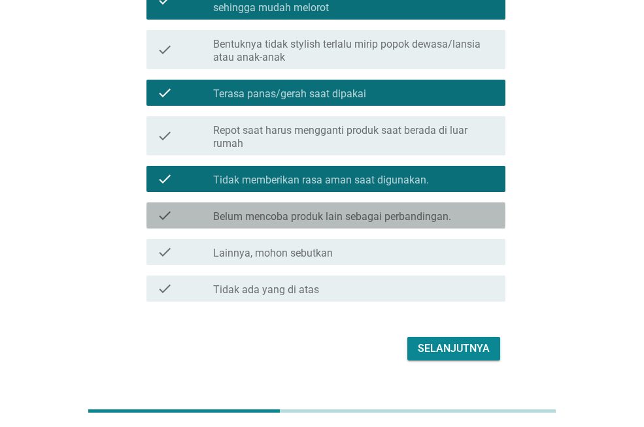
click at [321, 211] on label "Belum mencoba produk lain sebagai perbandingan." at bounding box center [332, 216] width 238 height 13
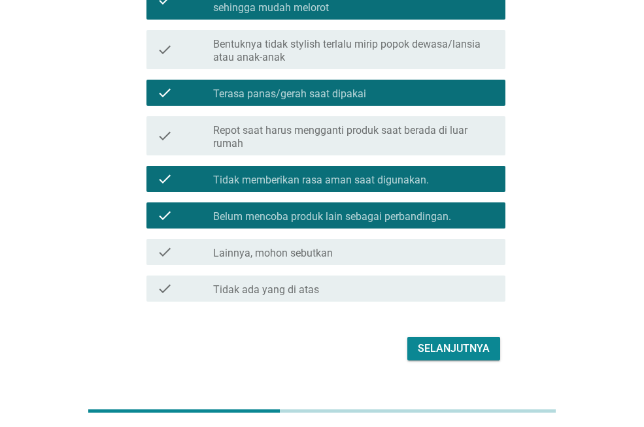
click at [449, 352] on div "Selanjutnya" at bounding box center [453, 349] width 72 height 16
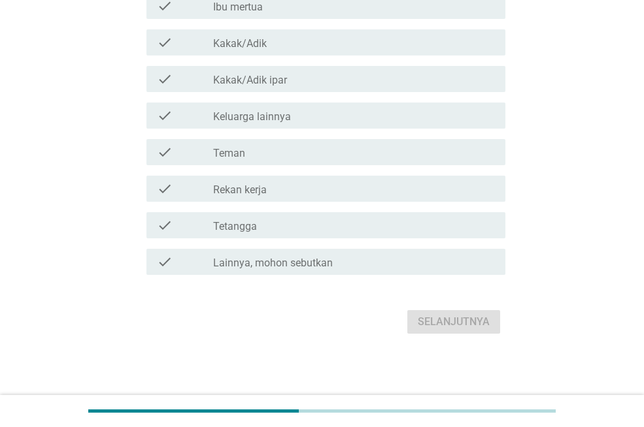
scroll to position [0, 0]
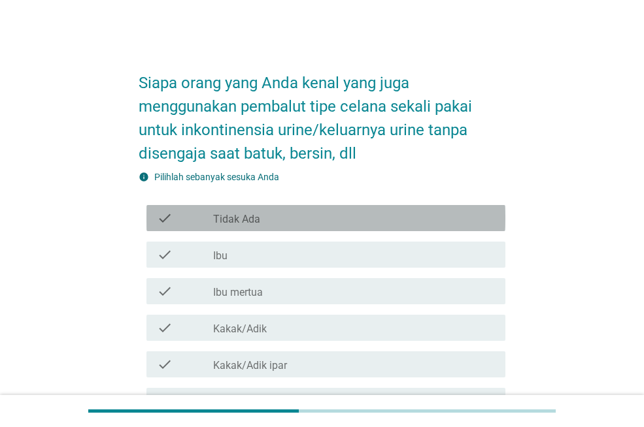
click at [251, 218] on label "Tidak Ada" at bounding box center [236, 219] width 47 height 13
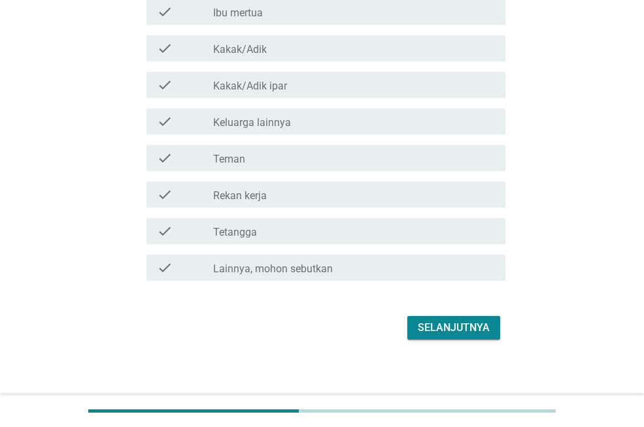
scroll to position [285, 0]
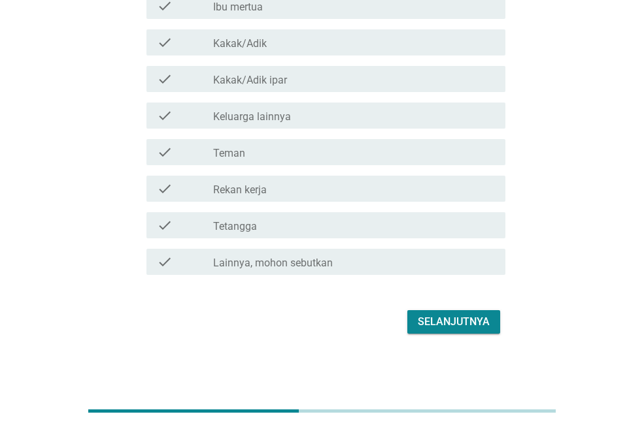
click at [455, 310] on button "Selanjutnya" at bounding box center [453, 322] width 93 height 24
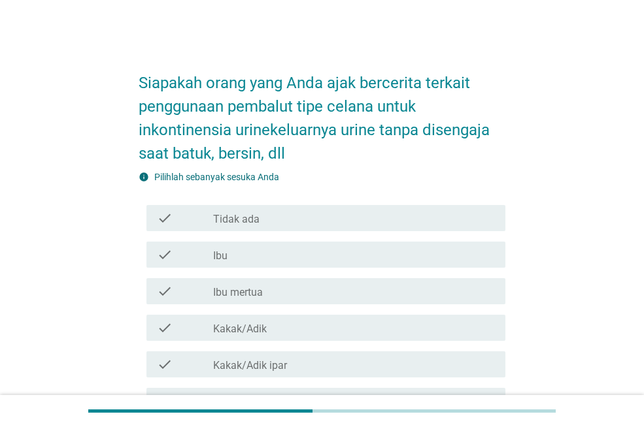
click at [243, 257] on div "check_box_outline_blank Ibu" at bounding box center [354, 255] width 282 height 16
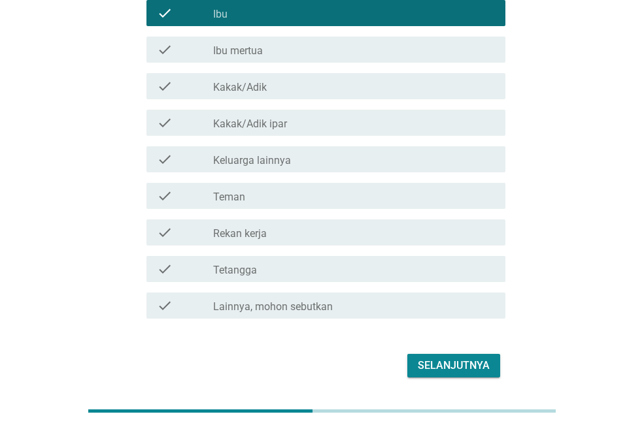
scroll to position [90, 0]
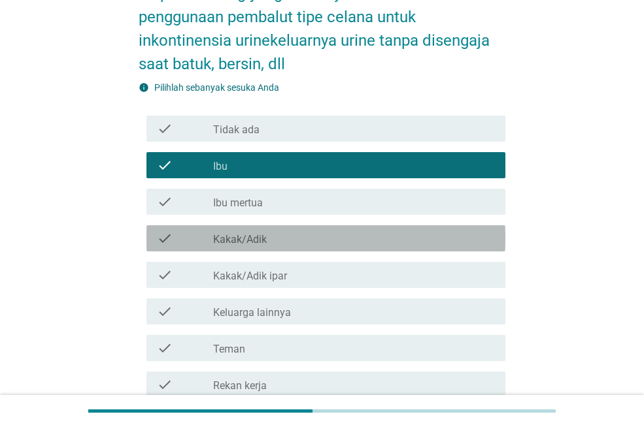
click at [248, 242] on label "Kakak/Adik" at bounding box center [240, 239] width 54 height 13
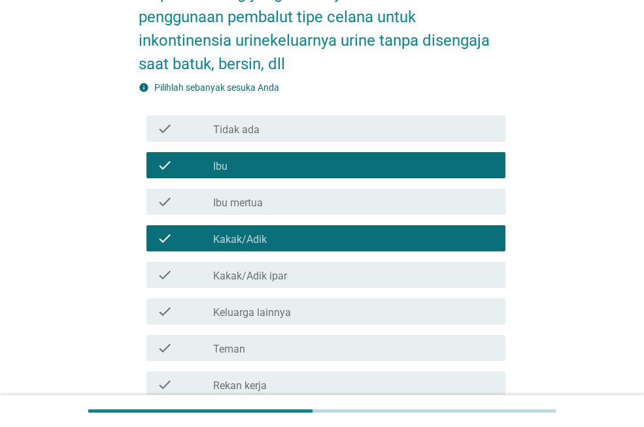
click at [285, 313] on label "Keluarga lainnya" at bounding box center [252, 312] width 78 height 13
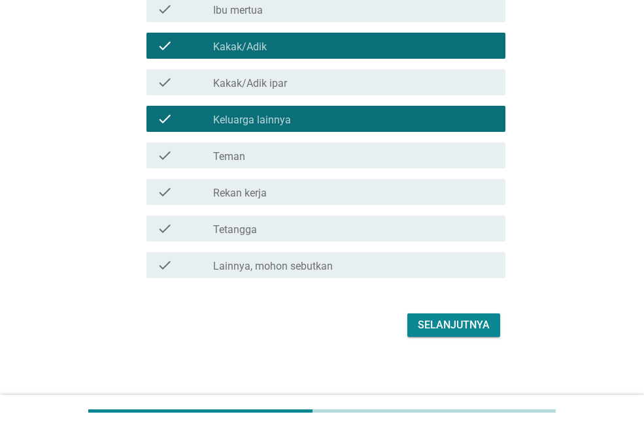
scroll to position [285, 0]
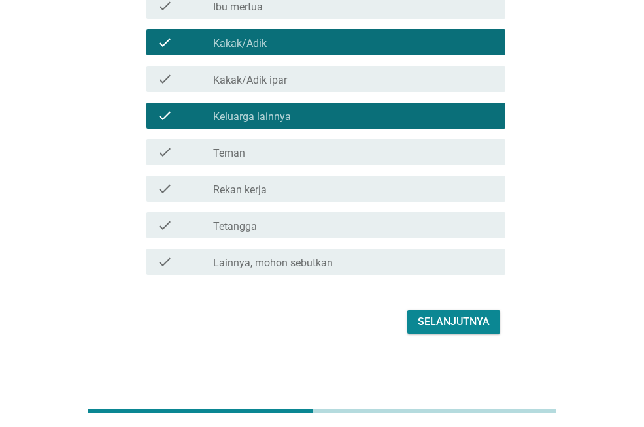
click at [264, 184] on label "Rekan kerja" at bounding box center [240, 190] width 54 height 13
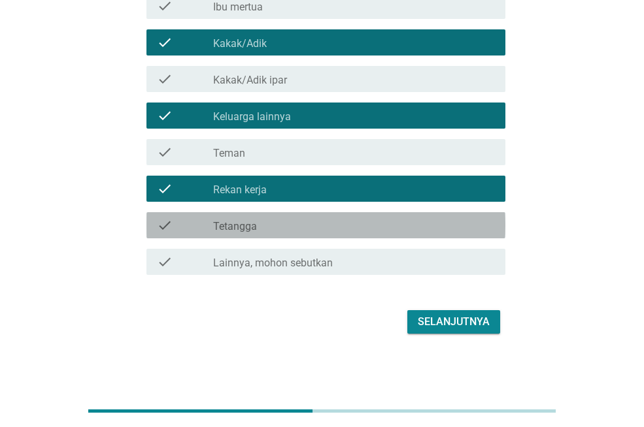
drag, startPoint x: 274, startPoint y: 231, endPoint x: 288, endPoint y: 234, distance: 14.1
click at [274, 229] on div "check_box_outline_blank Tetangga" at bounding box center [354, 226] width 282 height 16
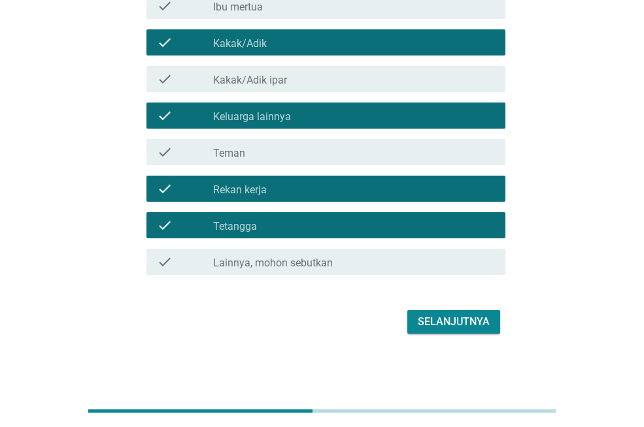
click at [457, 312] on button "Selanjutnya" at bounding box center [453, 322] width 93 height 24
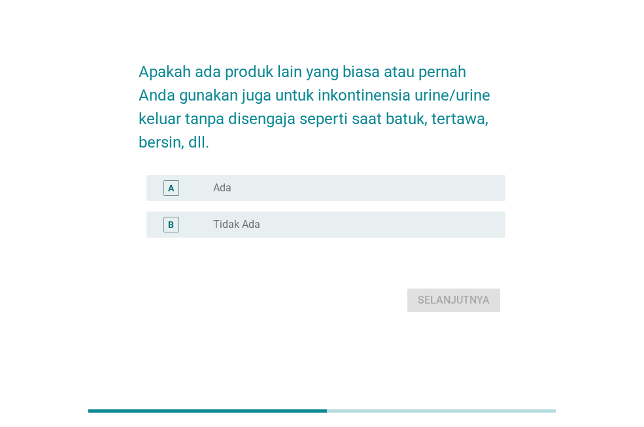
scroll to position [0, 0]
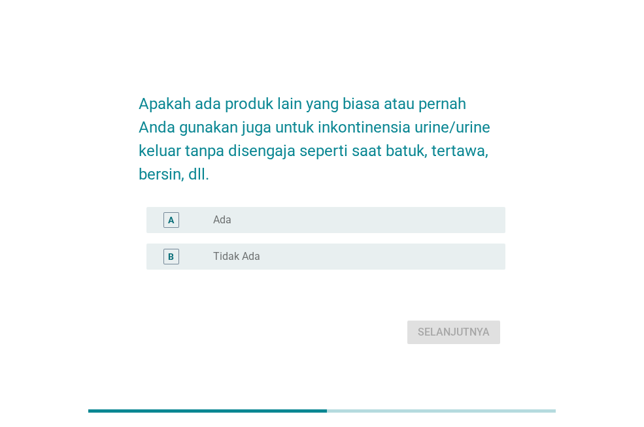
click at [230, 252] on label "Tidak Ada" at bounding box center [236, 256] width 47 height 13
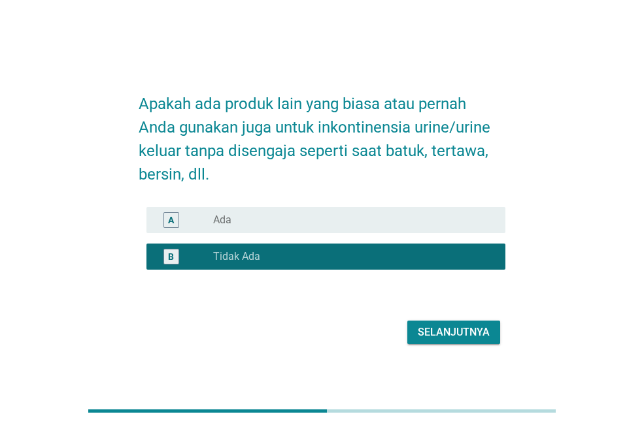
click at [444, 329] on div "Selanjutnya" at bounding box center [453, 333] width 72 height 16
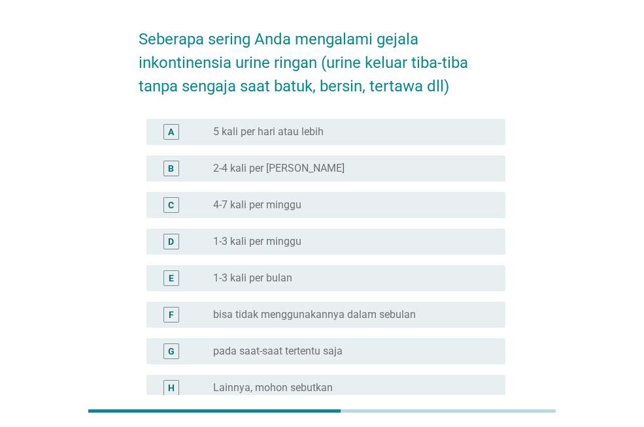
scroll to position [131, 0]
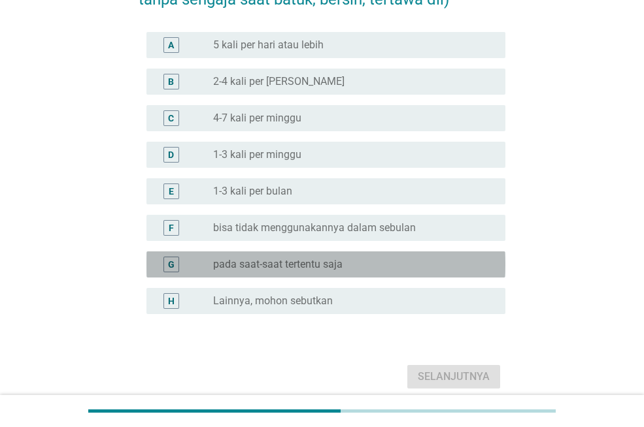
click at [331, 272] on div "radio_button_unchecked pada saat-saat tertentu saja" at bounding box center [354, 265] width 282 height 16
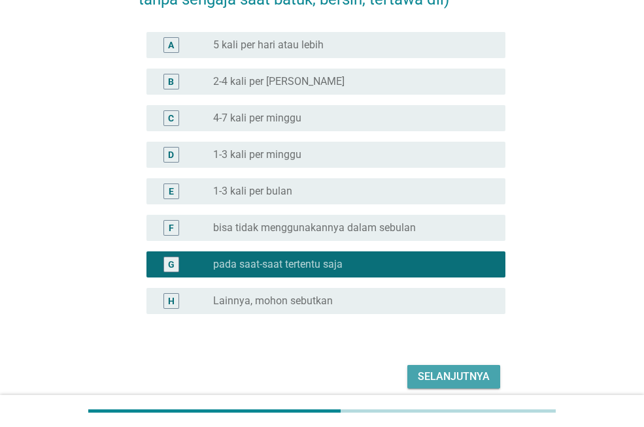
click at [432, 369] on div "Selanjutnya" at bounding box center [453, 377] width 72 height 16
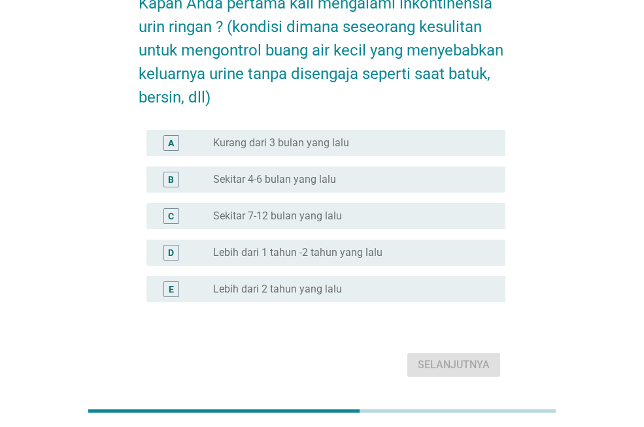
scroll to position [57, 0]
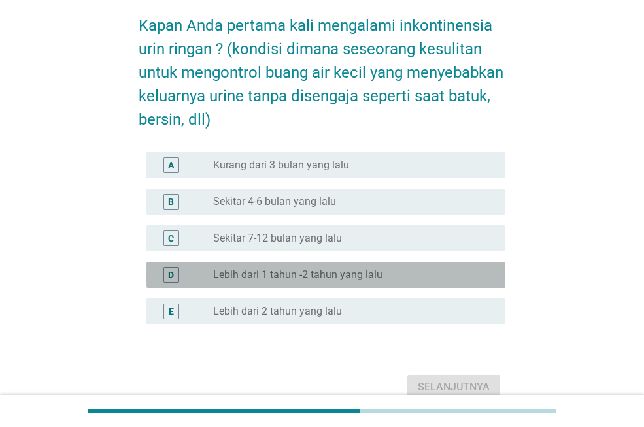
click at [340, 267] on div "radio_button_unchecked Lebih dari 1 tahun -2 tahun yang lalu" at bounding box center [354, 275] width 282 height 16
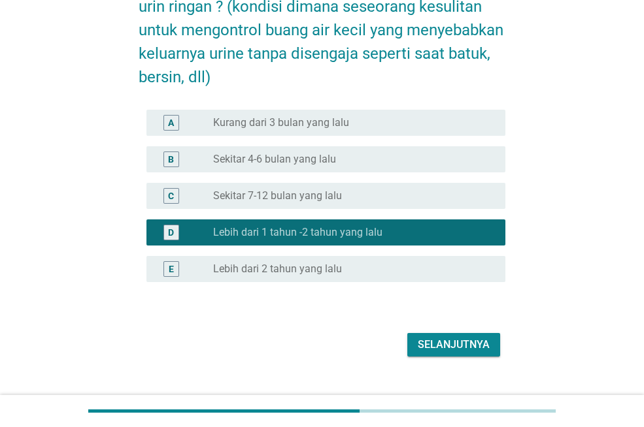
scroll to position [123, 0]
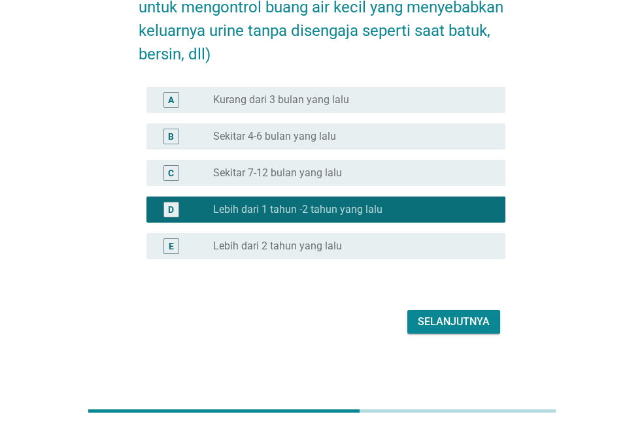
click at [431, 326] on div "Selanjutnya" at bounding box center [453, 322] width 72 height 16
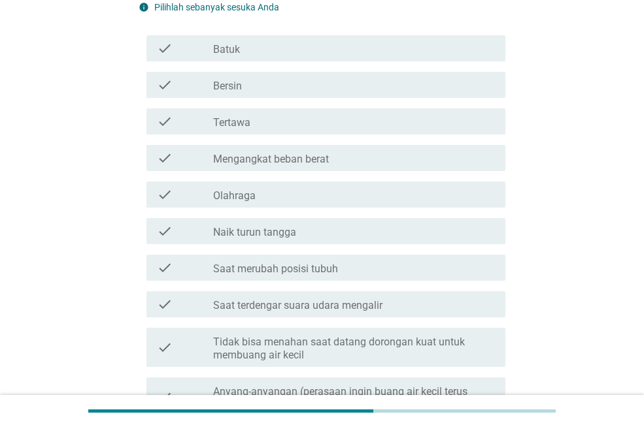
scroll to position [0, 0]
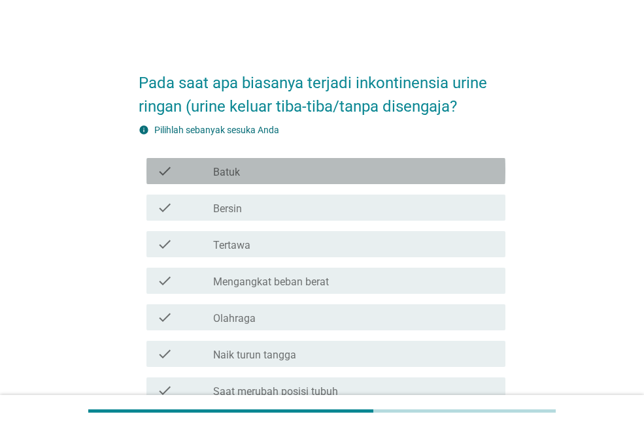
click at [323, 171] on div "check_box_outline_blank Batuk" at bounding box center [354, 171] width 282 height 16
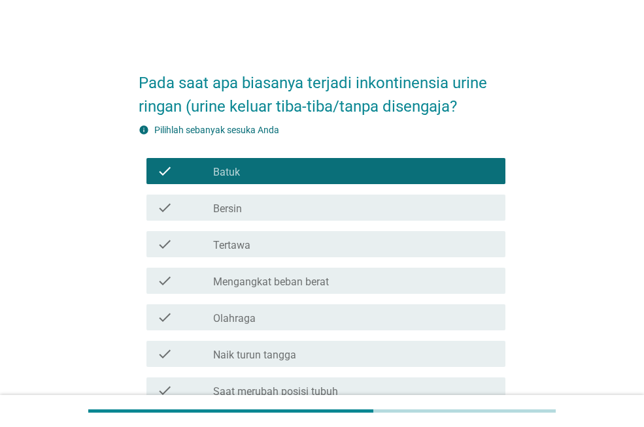
click at [271, 252] on div "check check_box_outline_blank Tertawa" at bounding box center [325, 244] width 359 height 26
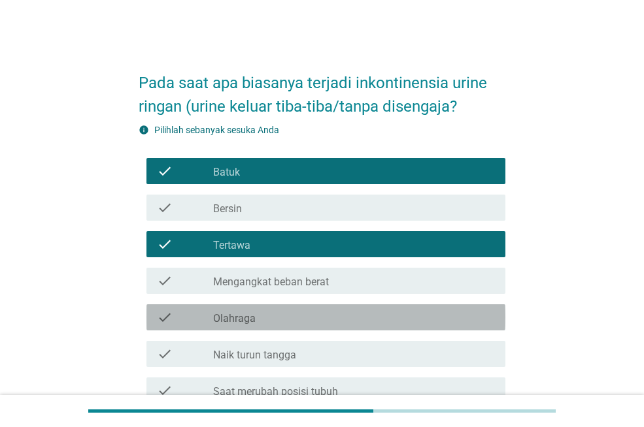
click at [265, 316] on div "check_box_outline_blank Olahraga" at bounding box center [354, 318] width 282 height 16
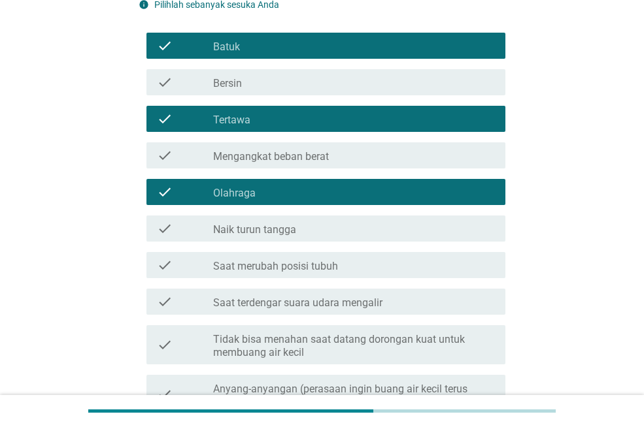
scroll to position [131, 0]
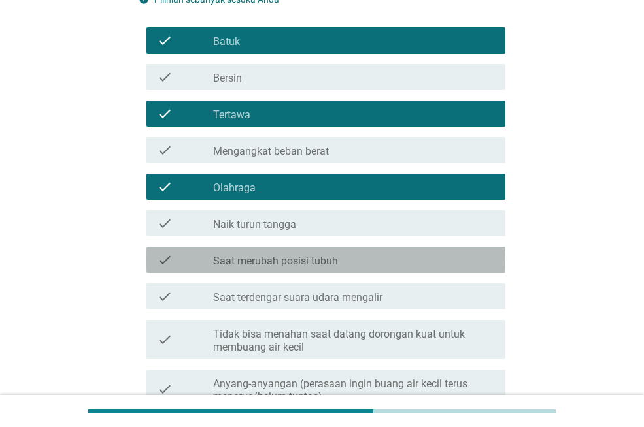
click at [228, 253] on div "check_box_outline_blank Saat merubah posisi tubuh" at bounding box center [354, 260] width 282 height 16
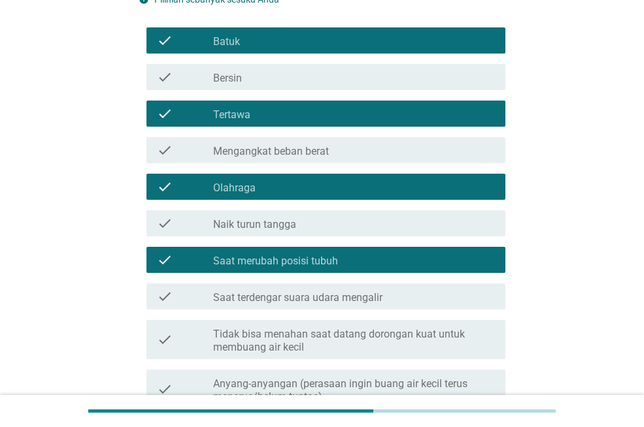
click at [242, 327] on div "check_box_outline_blank Tidak bisa menahan saat datang dorongan kuat untuk memb…" at bounding box center [354, 339] width 282 height 29
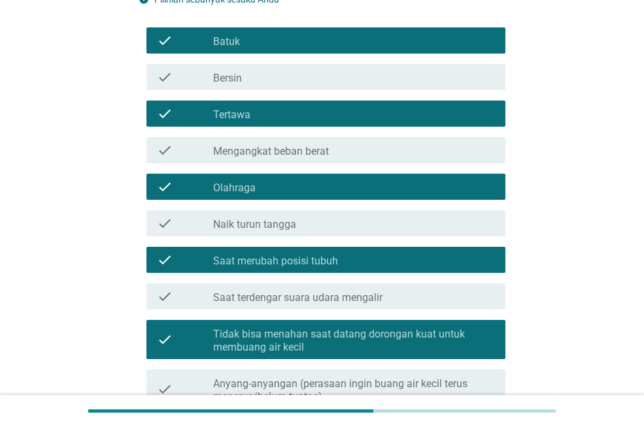
scroll to position [261, 0]
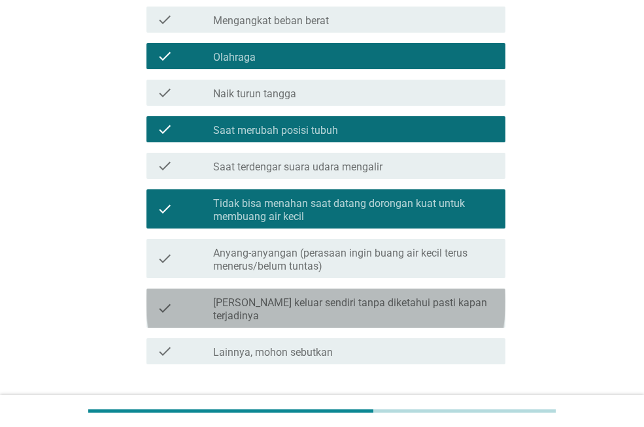
click at [246, 299] on label "[PERSON_NAME] keluar sendiri tanpa diketahui pasti kapan terjadinya" at bounding box center [354, 310] width 282 height 26
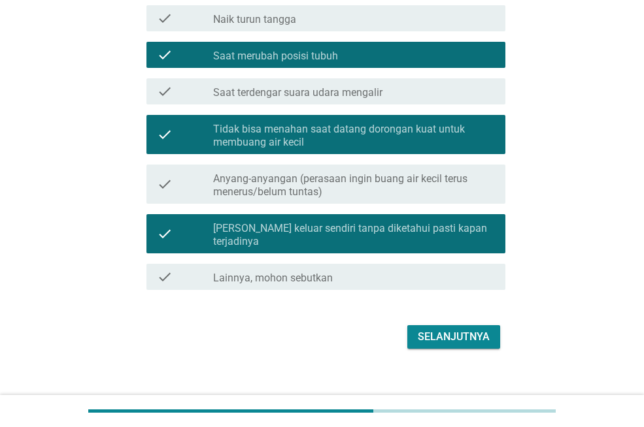
scroll to position [338, 0]
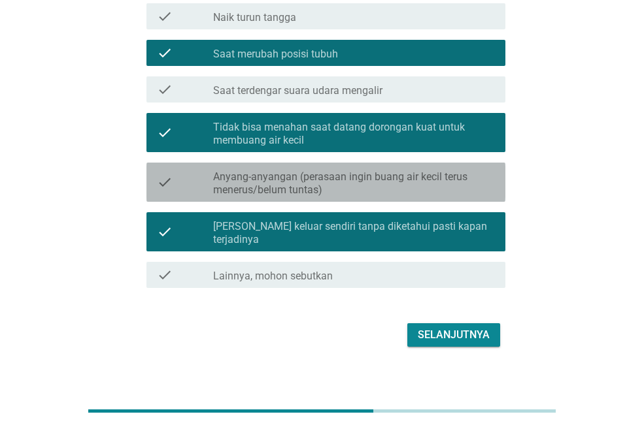
click at [263, 187] on label "Anyang-anyangan (perasaan ingin buang air kecil terus menerus/belum tuntas)" at bounding box center [354, 184] width 282 height 26
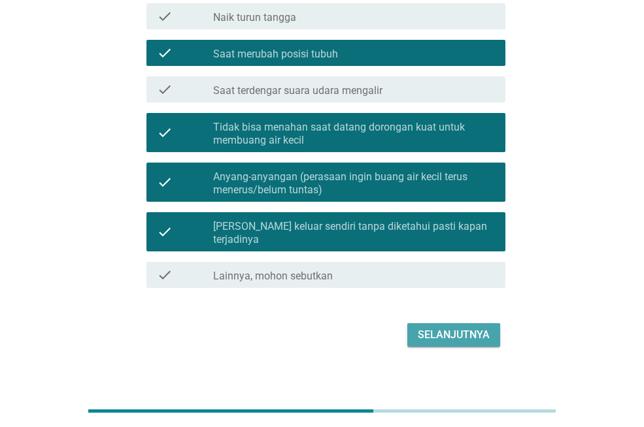
click at [433, 327] on div "Selanjutnya" at bounding box center [453, 335] width 72 height 16
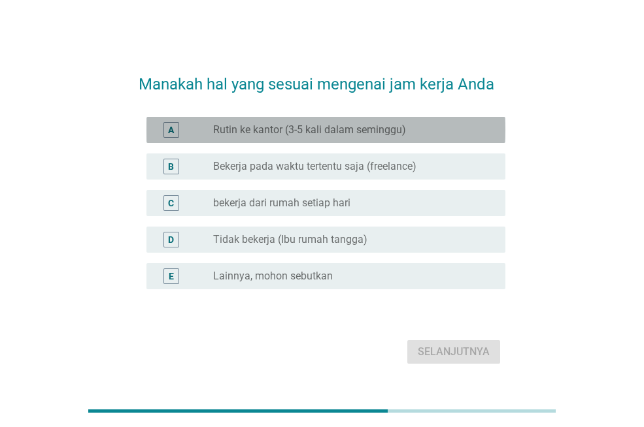
click at [268, 127] on label "Rutin ke kantor (3-5 kali dalam seminggu)" at bounding box center [309, 129] width 193 height 13
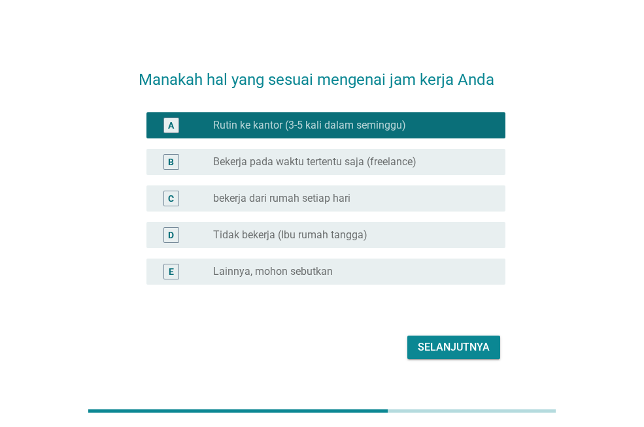
scroll to position [32, 0]
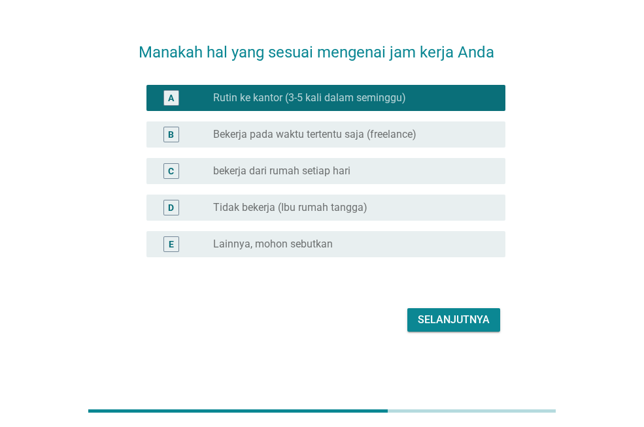
click at [437, 318] on div "Selanjutnya" at bounding box center [453, 320] width 72 height 16
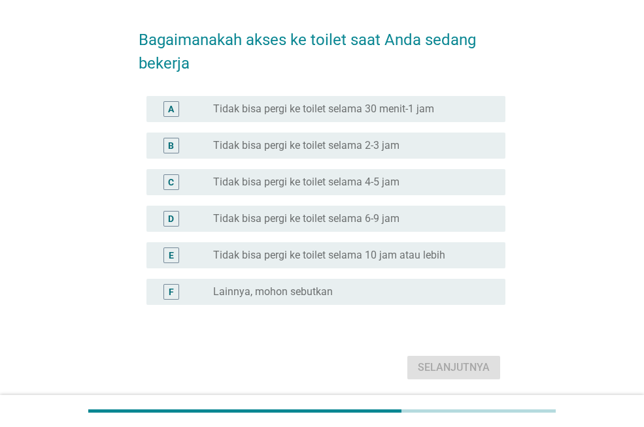
scroll to position [65, 0]
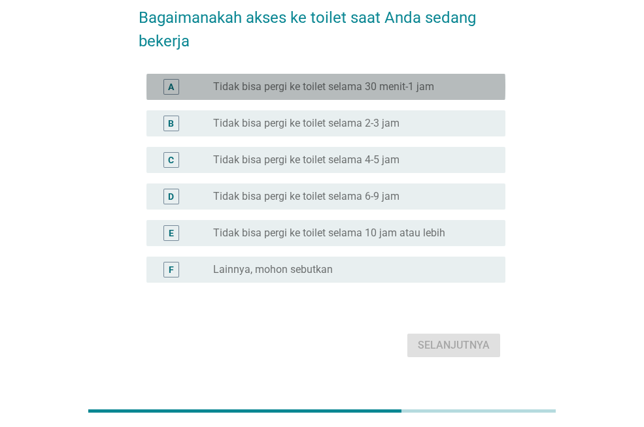
click at [340, 95] on div "A radio_button_unchecked Tidak bisa pergi ke toilet selama 30 menit-1 jam" at bounding box center [325, 87] width 359 height 26
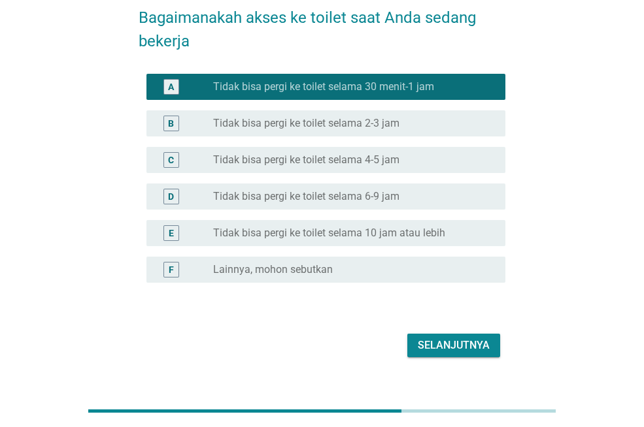
scroll to position [89, 0]
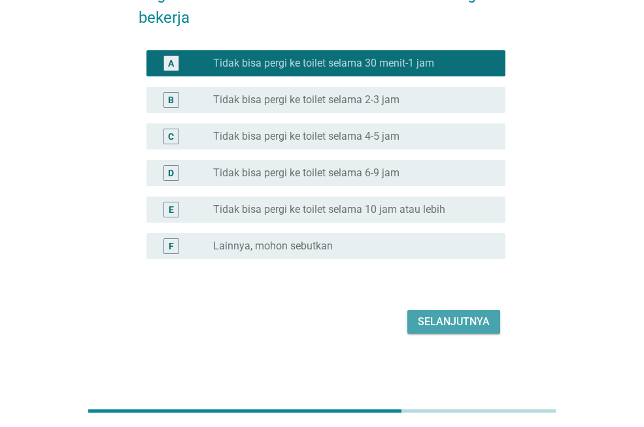
click at [446, 323] on div "Selanjutnya" at bounding box center [453, 322] width 72 height 16
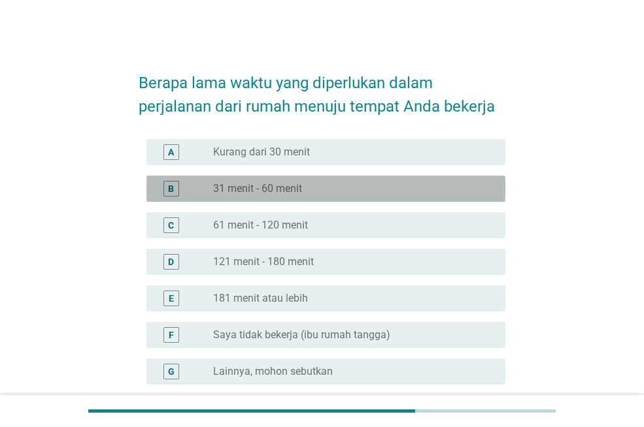
click at [307, 189] on div "radio_button_unchecked 31 menit - 60 menit" at bounding box center [348, 188] width 271 height 13
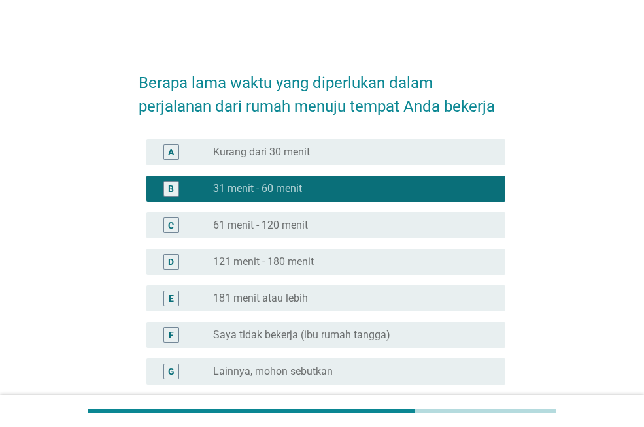
scroll to position [125, 0]
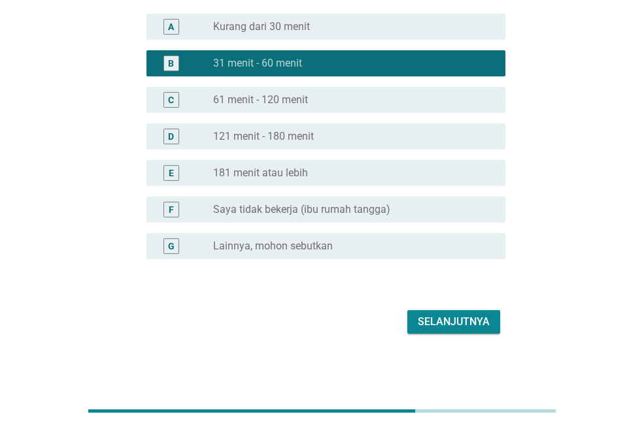
click at [457, 319] on div "Selanjutnya" at bounding box center [453, 322] width 72 height 16
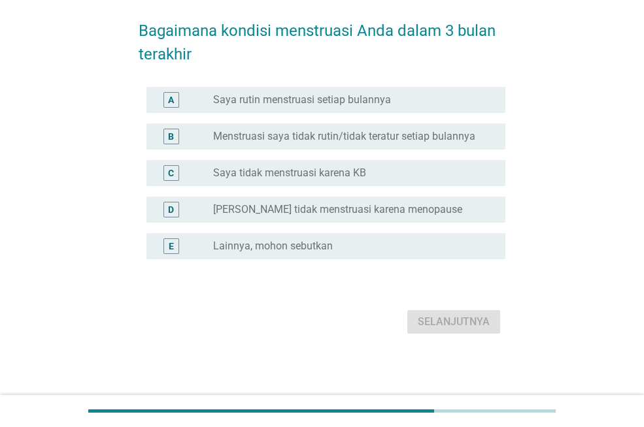
scroll to position [0, 0]
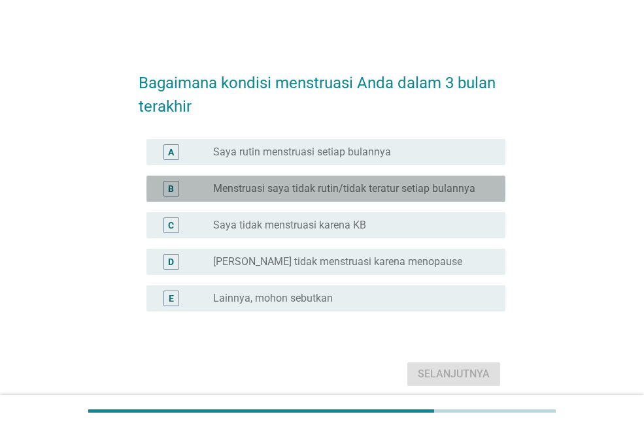
click at [345, 186] on label "Menstruasi saya tidak rutin/tidak teratur setiap bulannya" at bounding box center [344, 188] width 262 height 13
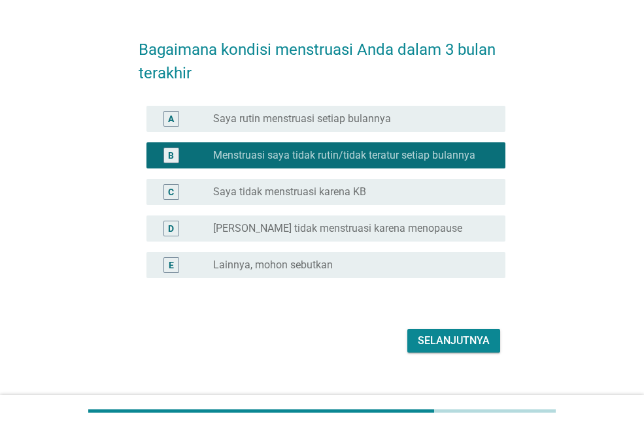
scroll to position [52, 0]
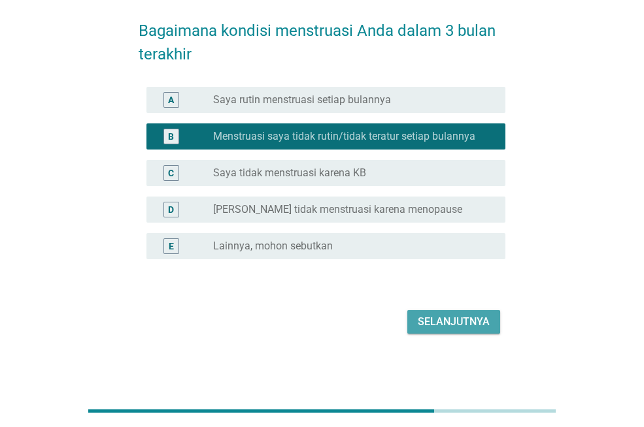
click at [448, 325] on div "Selanjutnya" at bounding box center [453, 322] width 72 height 16
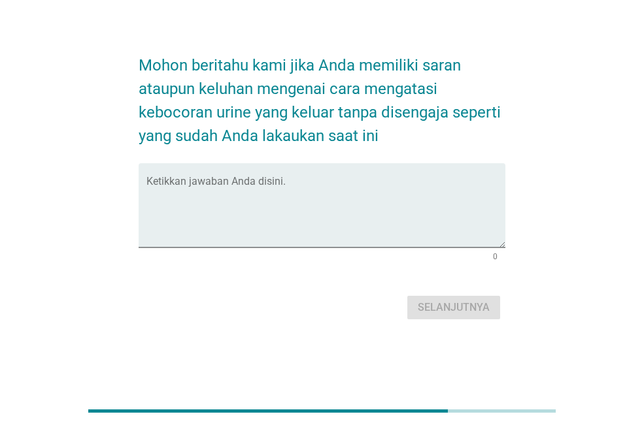
scroll to position [0, 0]
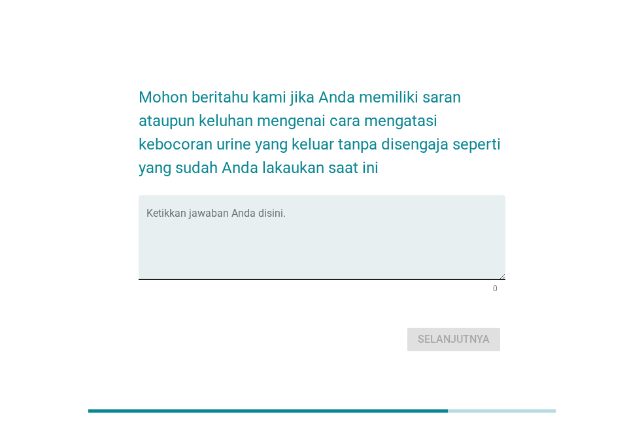
click at [323, 215] on textarea "Ketikkan jawaban Anda disini." at bounding box center [325, 245] width 359 height 69
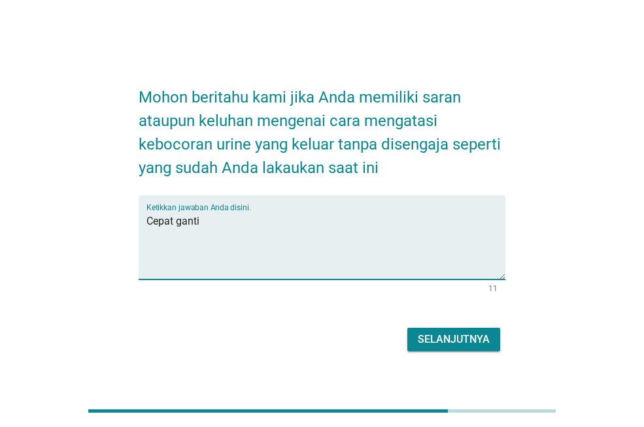
type textarea "Cepat ganti"
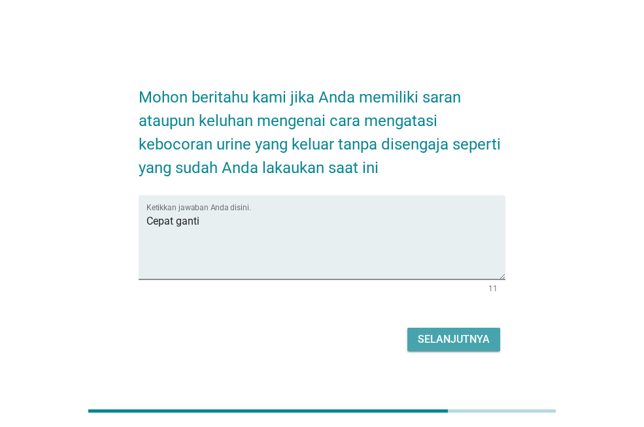
click at [443, 334] on div "Selanjutnya" at bounding box center [453, 340] width 72 height 16
